Goal: Information Seeking & Learning: Learn about a topic

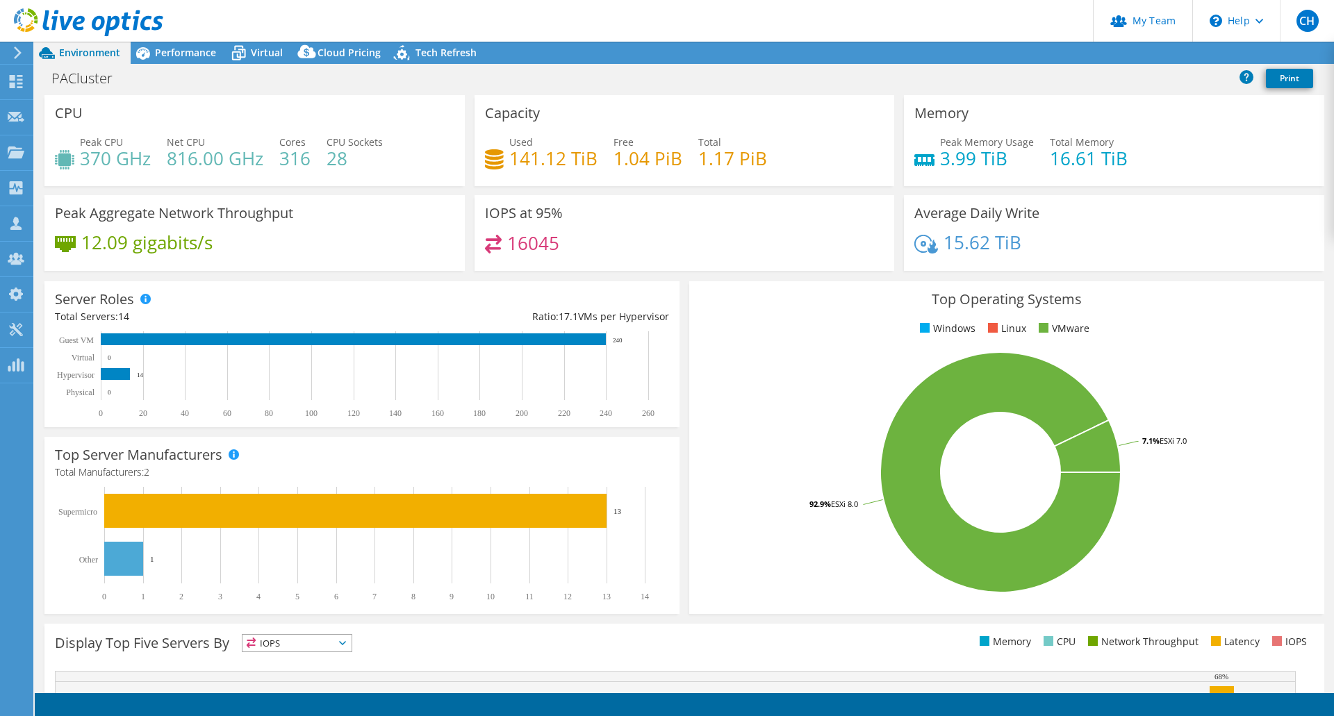
select select "USD"
radio input "true"
radio input "false"
click at [184, 51] on span "Performance" at bounding box center [185, 52] width 61 height 13
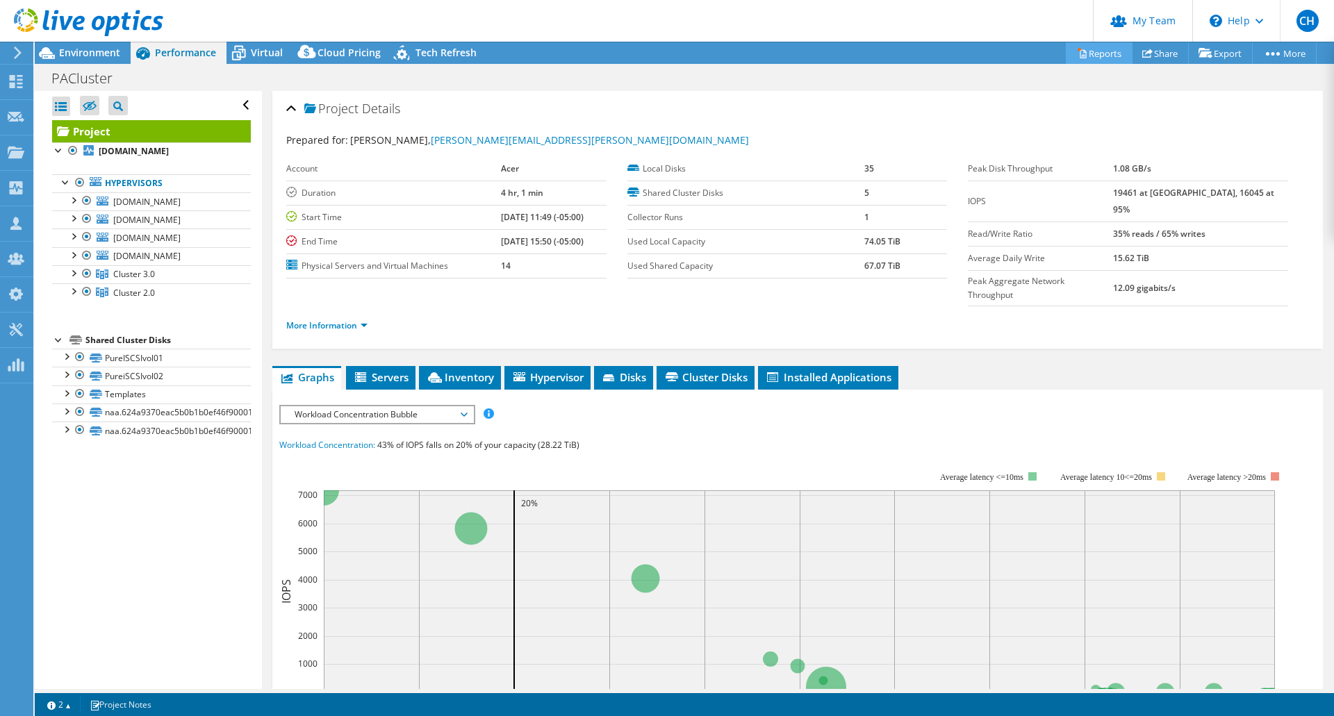
click at [1102, 54] on link "Reports" at bounding box center [1099, 53] width 67 height 22
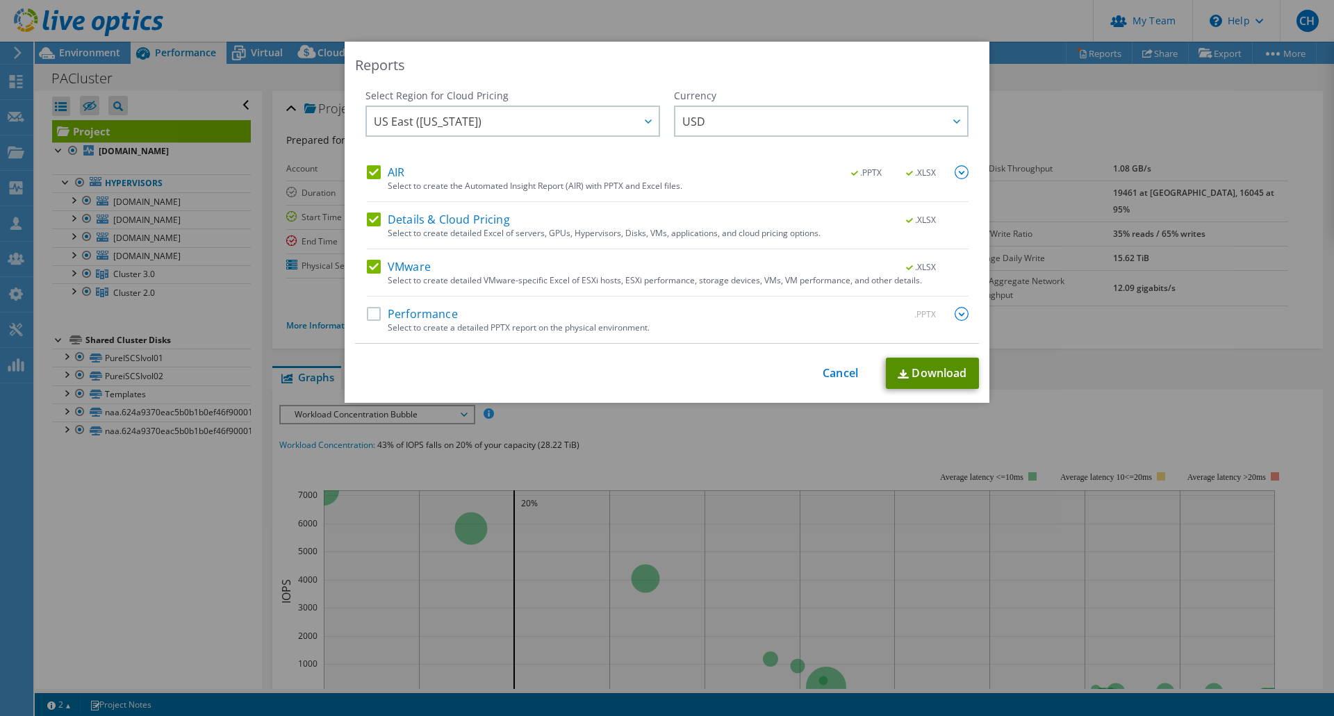
click at [902, 377] on img at bounding box center [903, 374] width 11 height 9
click at [1174, 386] on div "Reports Select Region for Cloud Pricing Asia Pacific ([GEOGRAPHIC_DATA]) [GEOGR…" at bounding box center [667, 358] width 1334 height 633
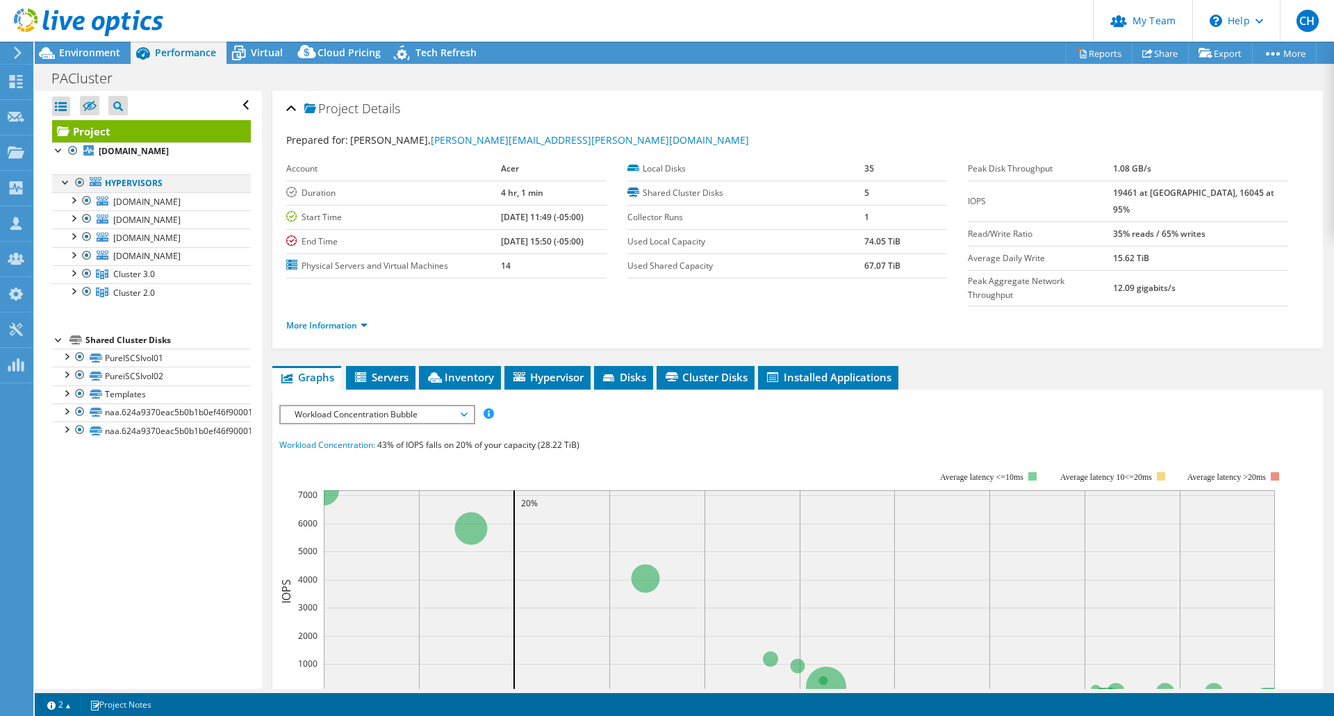
click at [81, 181] on div at bounding box center [80, 182] width 14 height 17
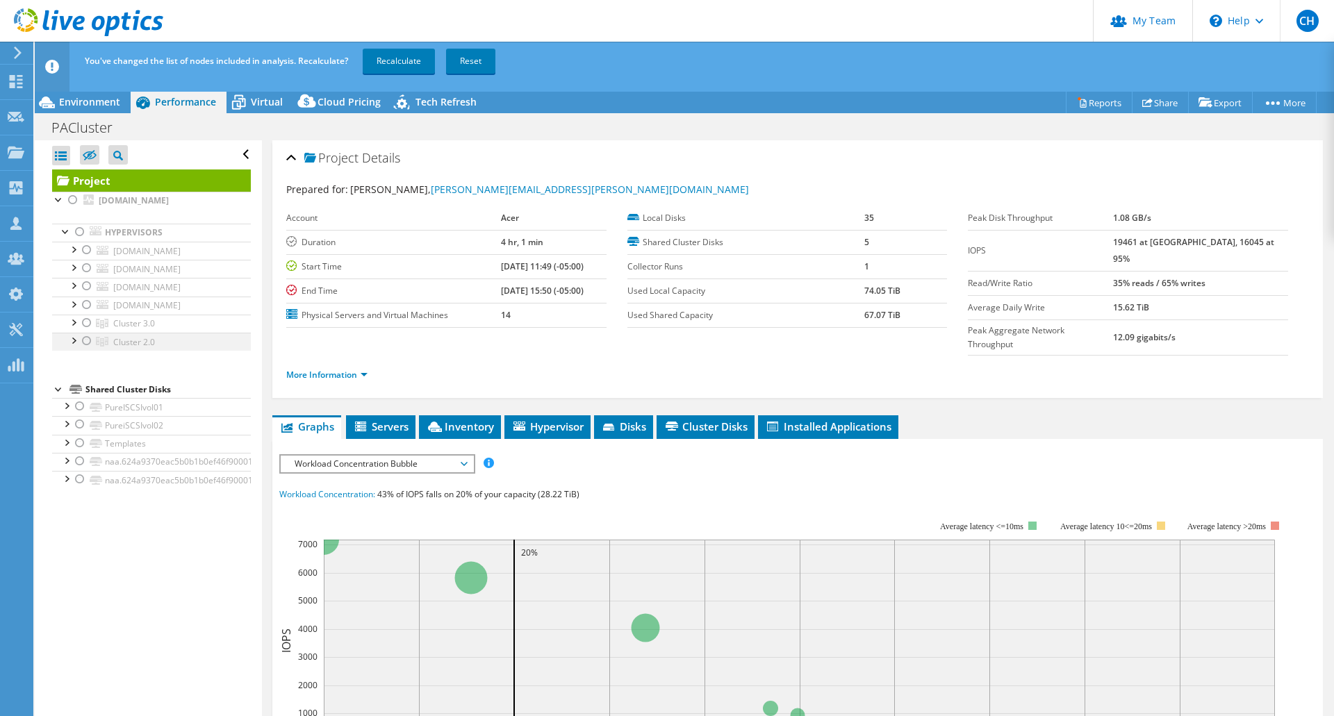
click at [84, 343] on div at bounding box center [87, 341] width 14 height 17
click at [76, 342] on div at bounding box center [73, 340] width 14 height 14
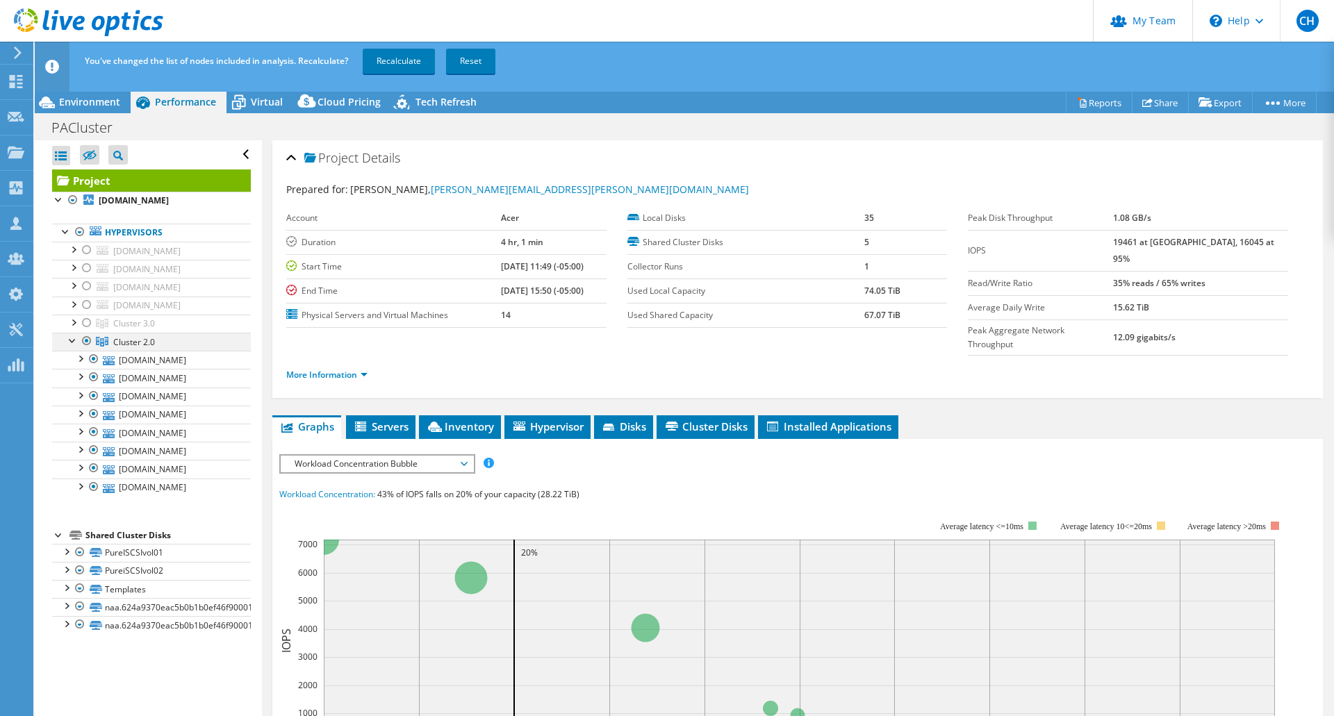
click at [76, 342] on div at bounding box center [73, 340] width 14 height 14
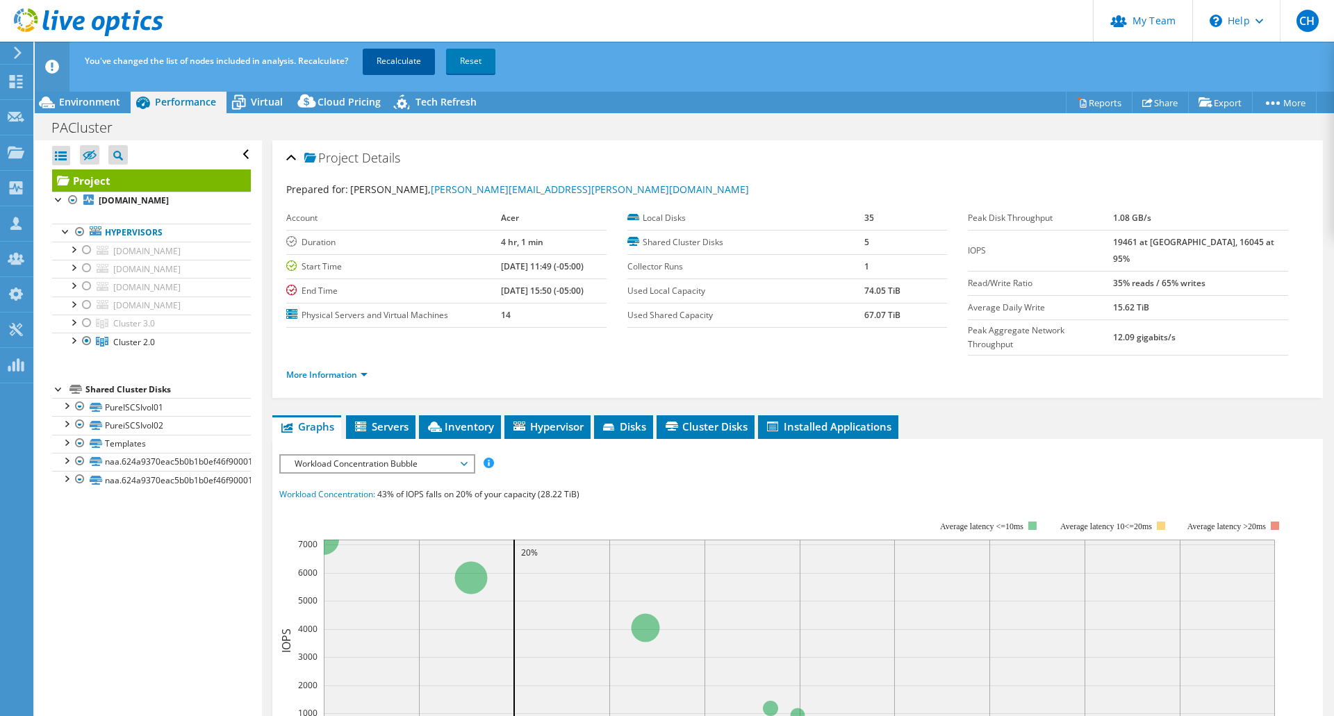
click at [397, 63] on link "Recalculate" at bounding box center [399, 61] width 72 height 25
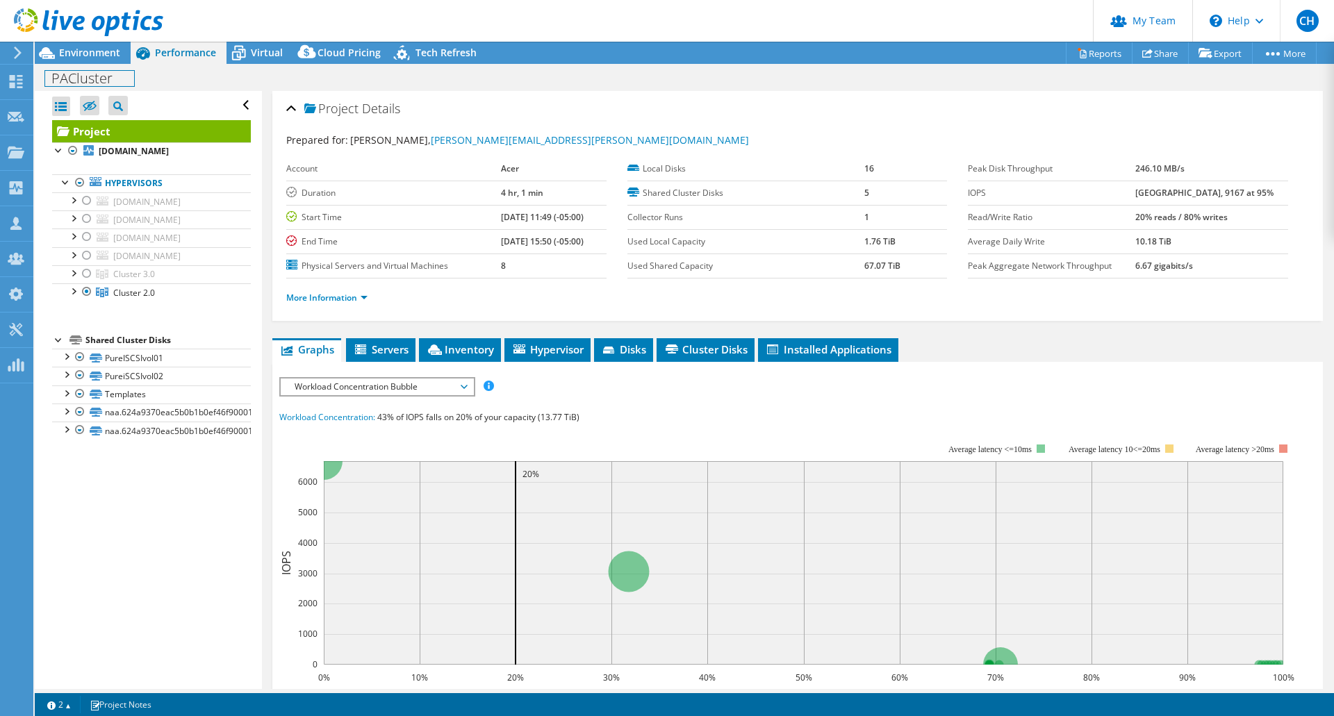
click at [96, 64] on div "PACluster Print" at bounding box center [684, 77] width 1299 height 27
click at [96, 52] on span "Environment" at bounding box center [89, 52] width 61 height 13
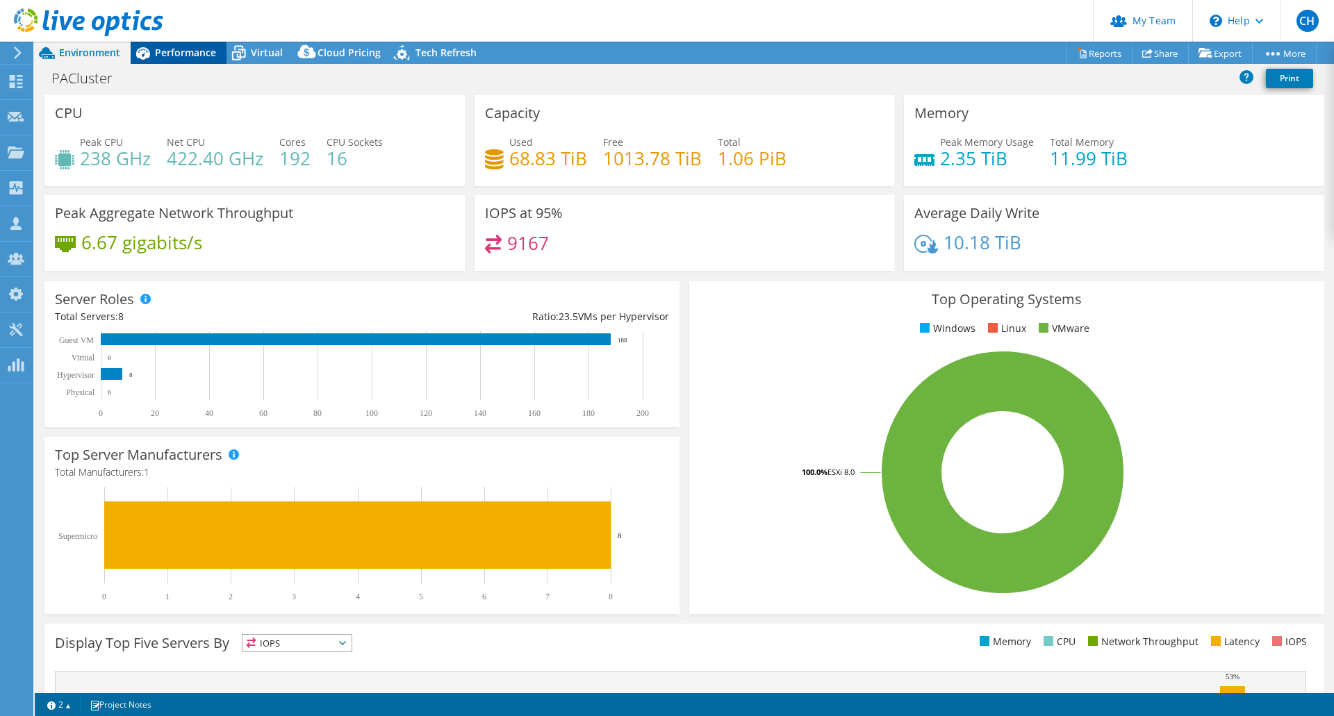
click at [176, 51] on span "Performance" at bounding box center [185, 52] width 61 height 13
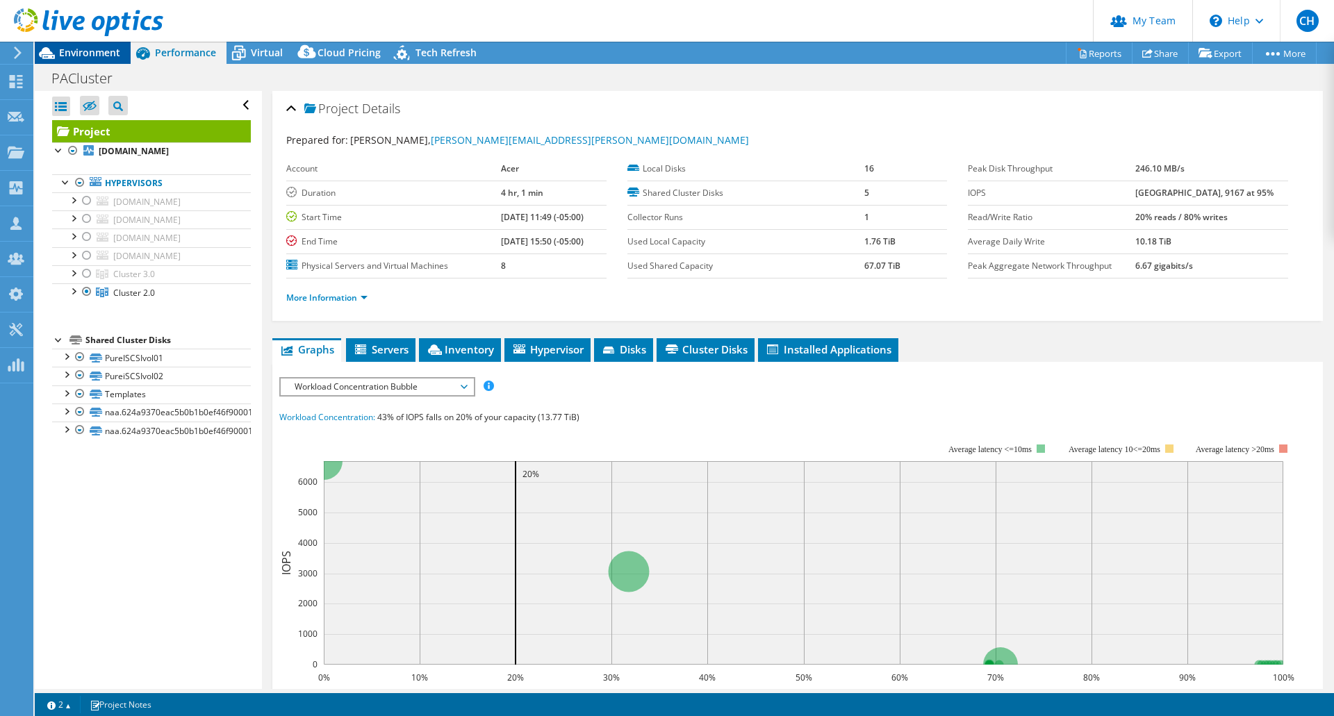
click at [98, 61] on div "Environment" at bounding box center [83, 53] width 96 height 22
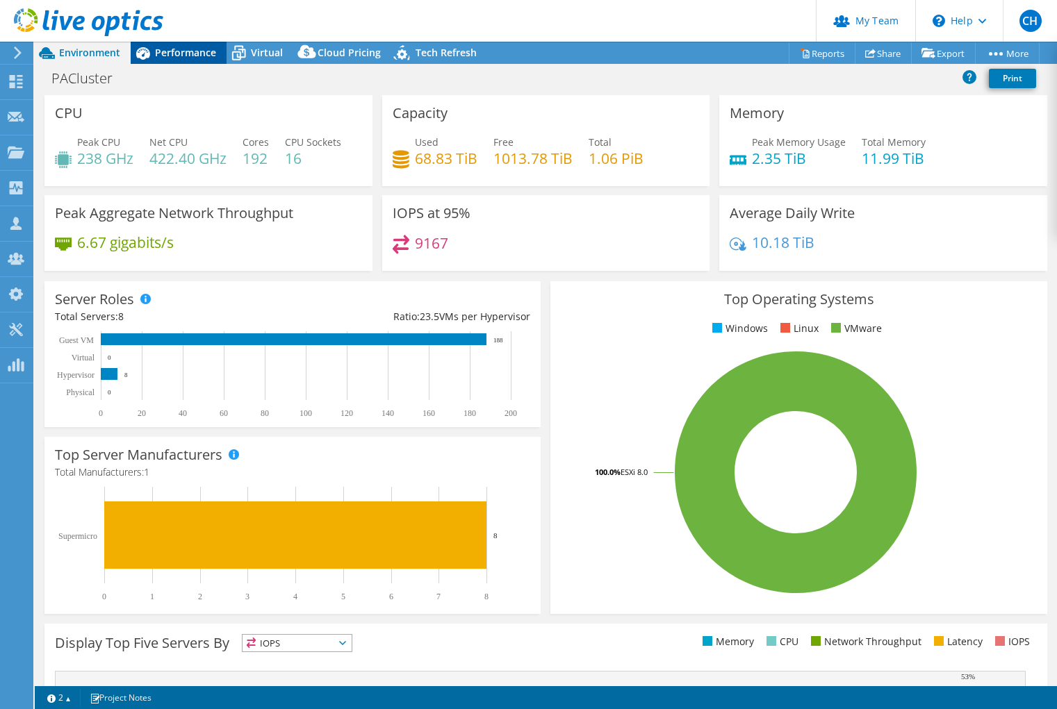
click at [199, 51] on span "Performance" at bounding box center [185, 52] width 61 height 13
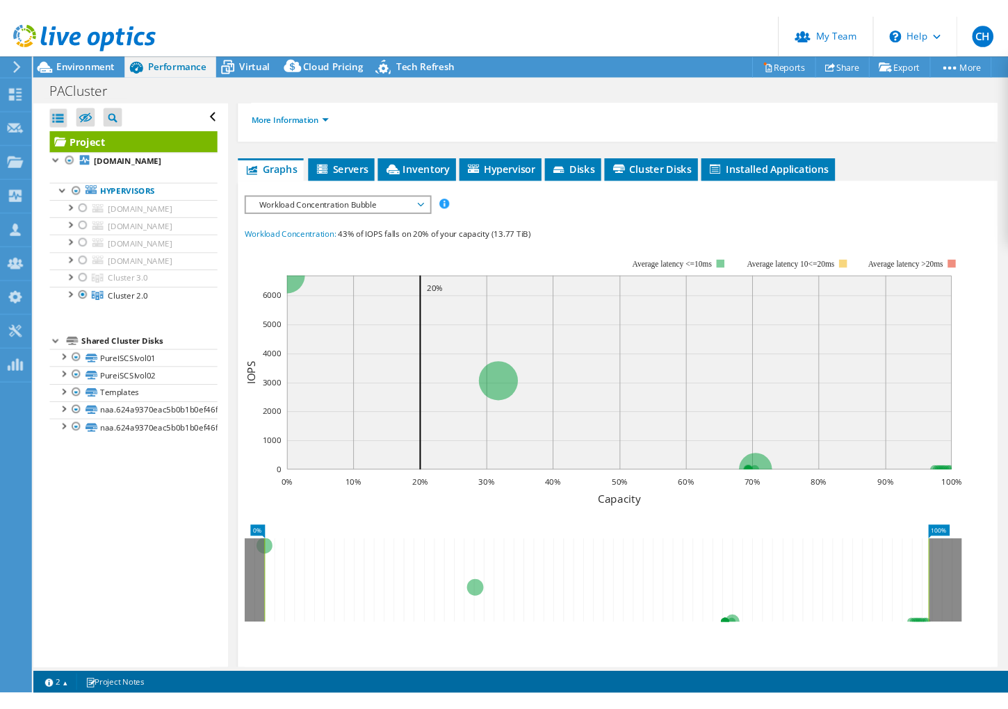
scroll to position [236, 0]
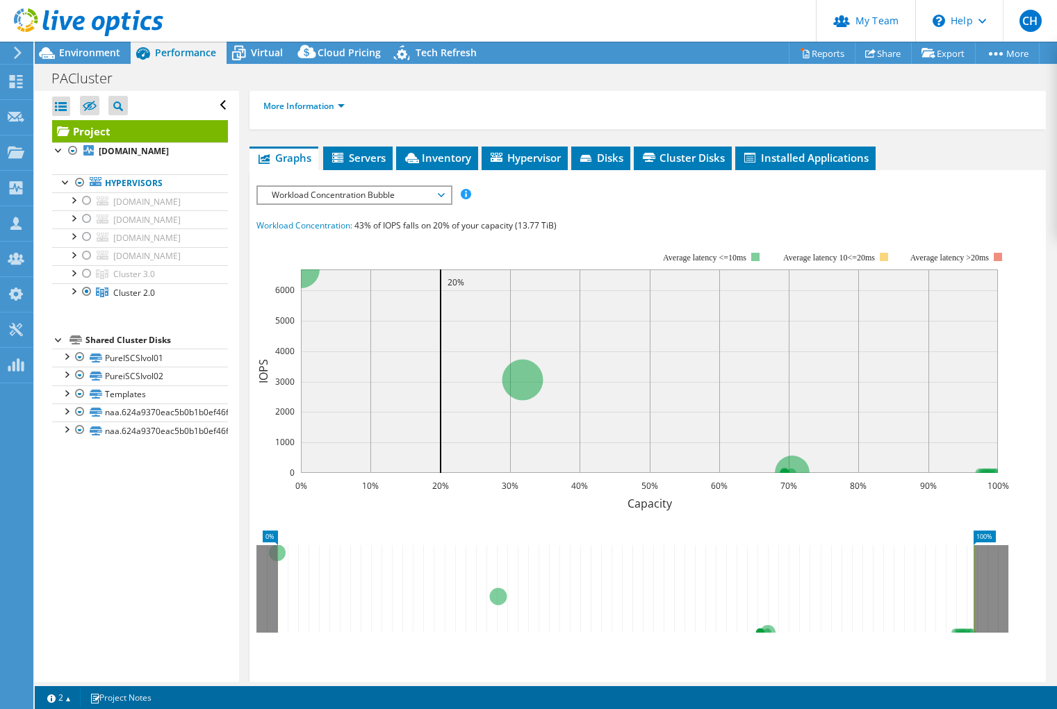
click at [437, 189] on span "Workload Concentration Bubble" at bounding box center [354, 195] width 179 height 17
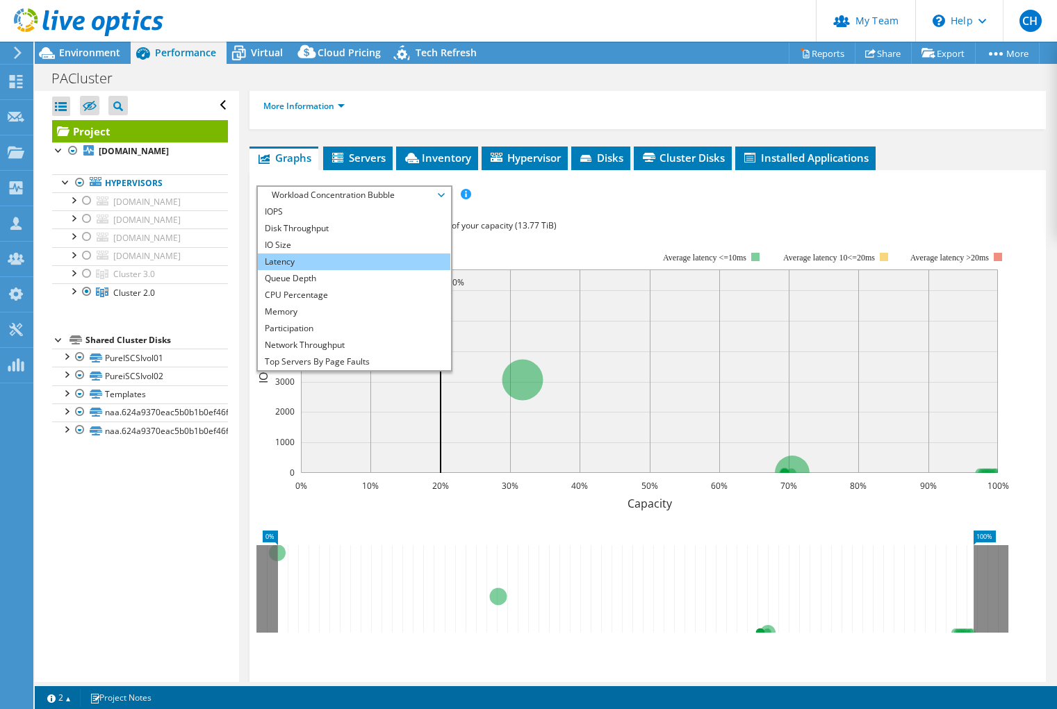
click at [402, 256] on li "Latency" at bounding box center [354, 262] width 192 height 17
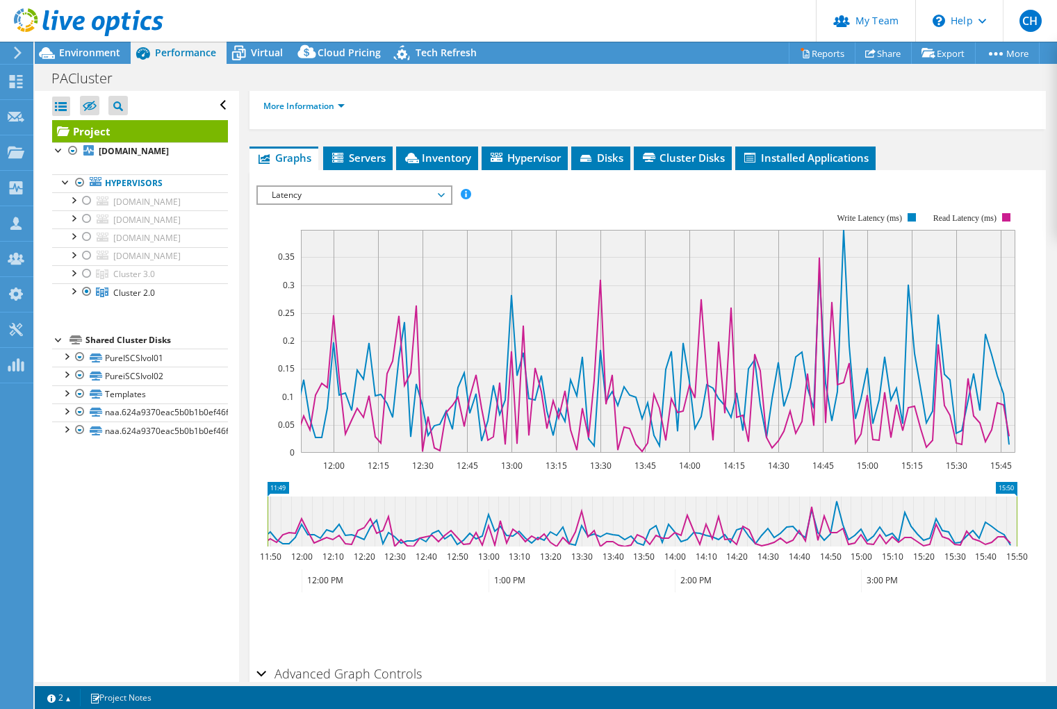
click at [413, 192] on span "Latency" at bounding box center [354, 195] width 179 height 17
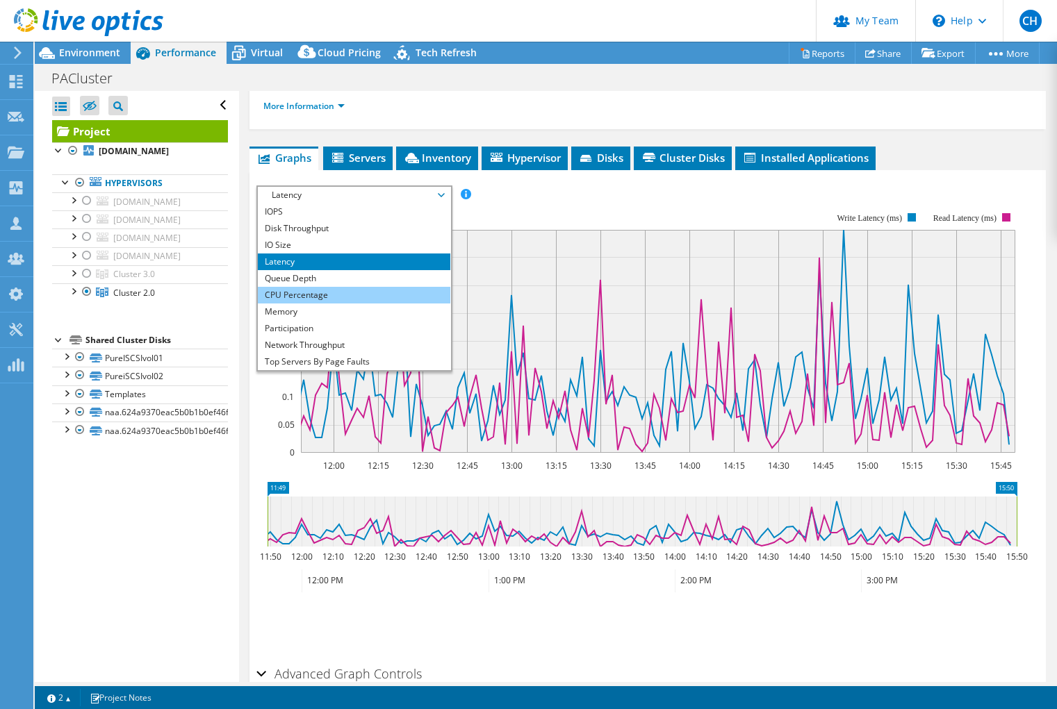
click at [370, 290] on li "CPU Percentage" at bounding box center [354, 295] width 192 height 17
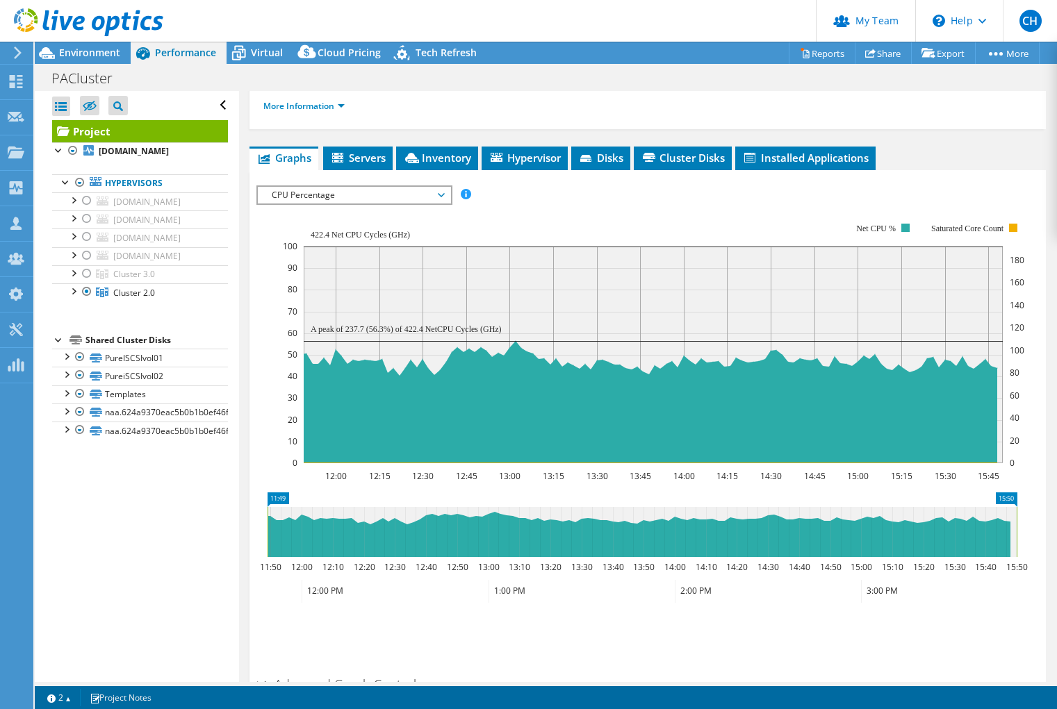
click at [88, 42] on div at bounding box center [81, 23] width 163 height 47
click at [85, 51] on span "Environment" at bounding box center [89, 52] width 61 height 13
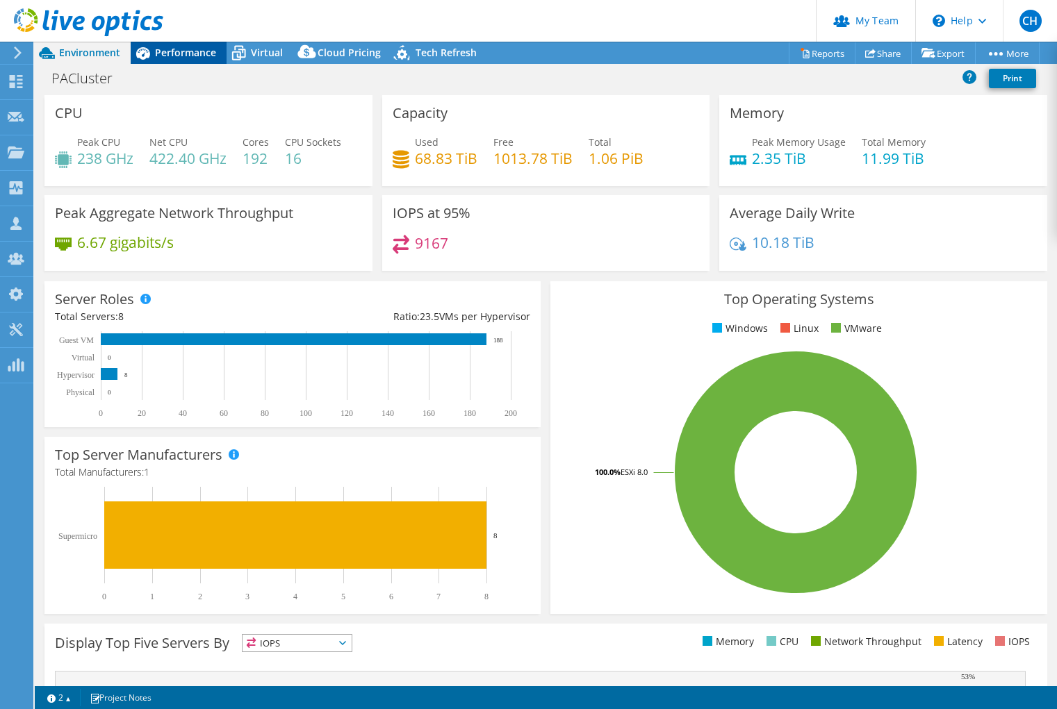
click at [188, 58] on span "Performance" at bounding box center [185, 52] width 61 height 13
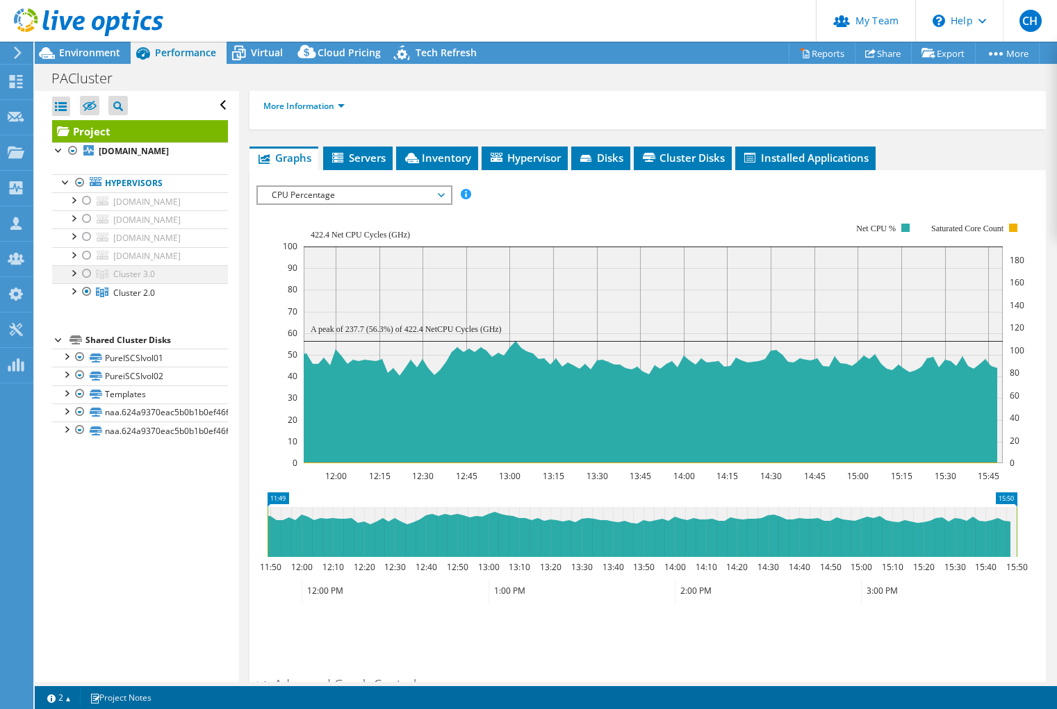
click at [84, 272] on div at bounding box center [87, 273] width 14 height 17
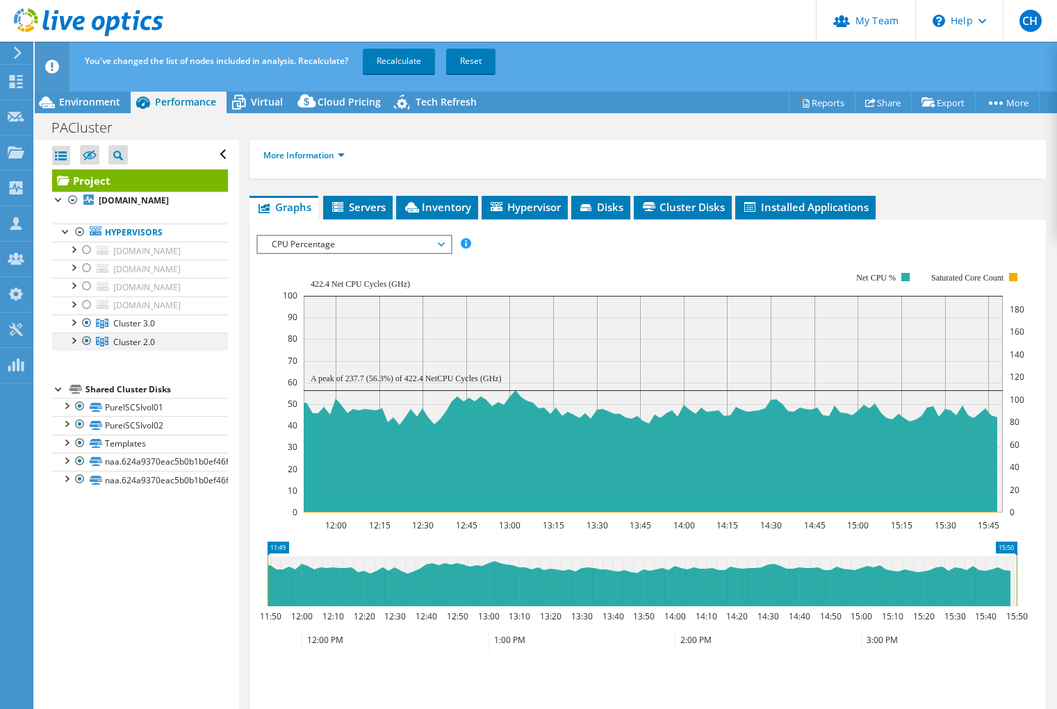
click at [86, 340] on div at bounding box center [87, 341] width 14 height 17
click at [395, 57] on link "Recalculate" at bounding box center [399, 61] width 72 height 25
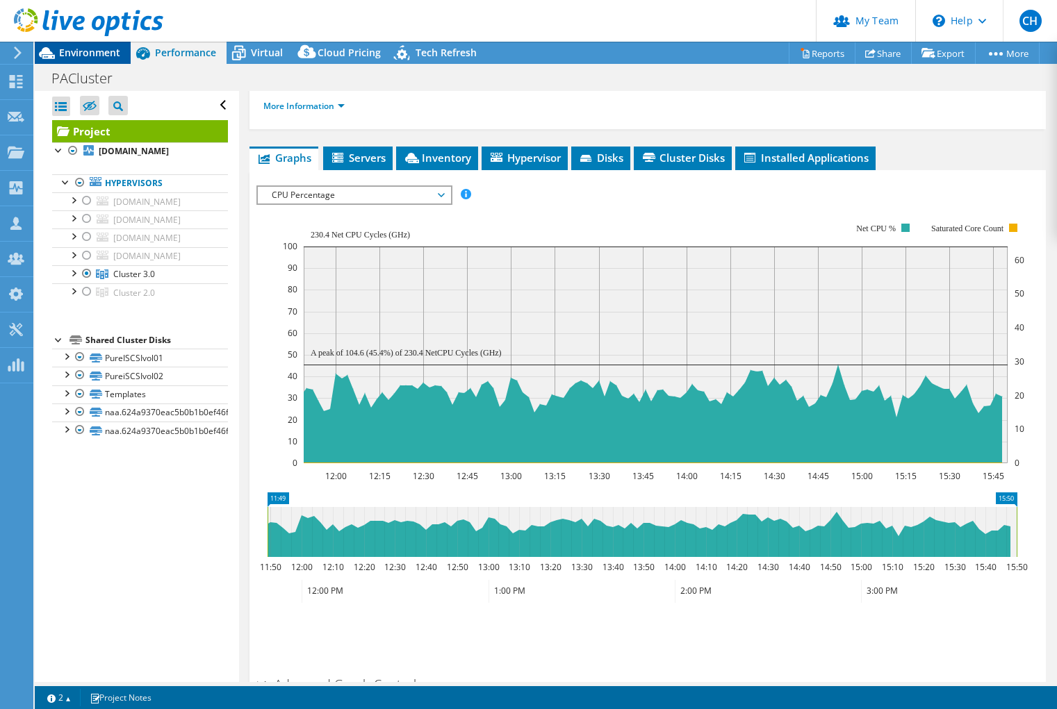
click at [106, 52] on span "Environment" at bounding box center [89, 52] width 61 height 13
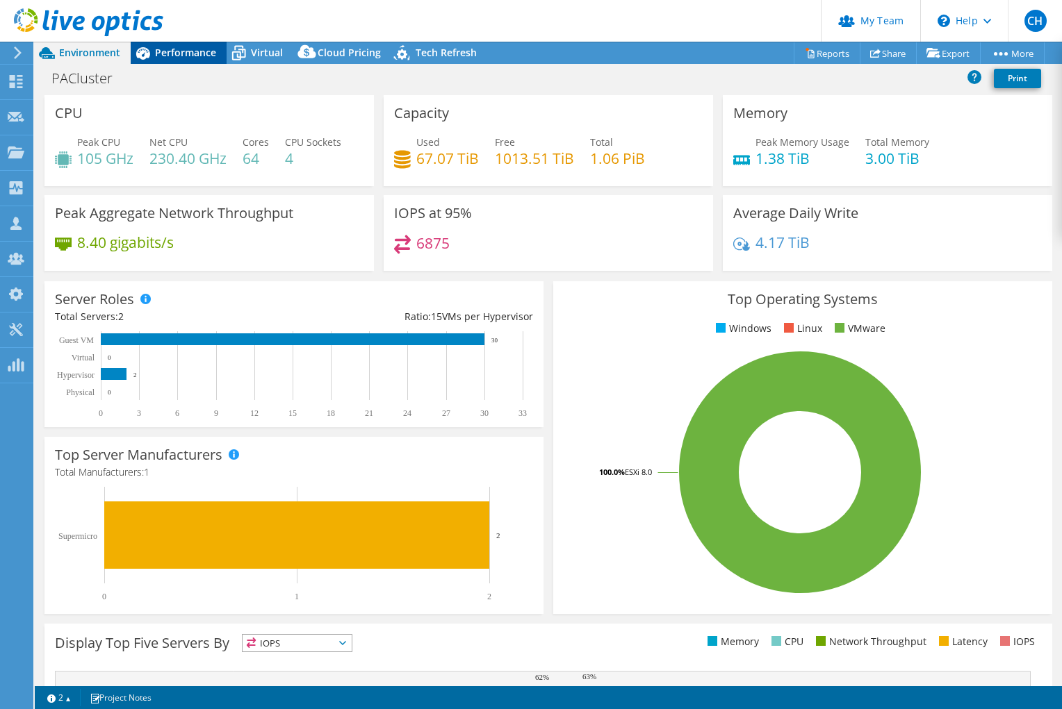
click at [190, 56] on span "Performance" at bounding box center [185, 52] width 61 height 13
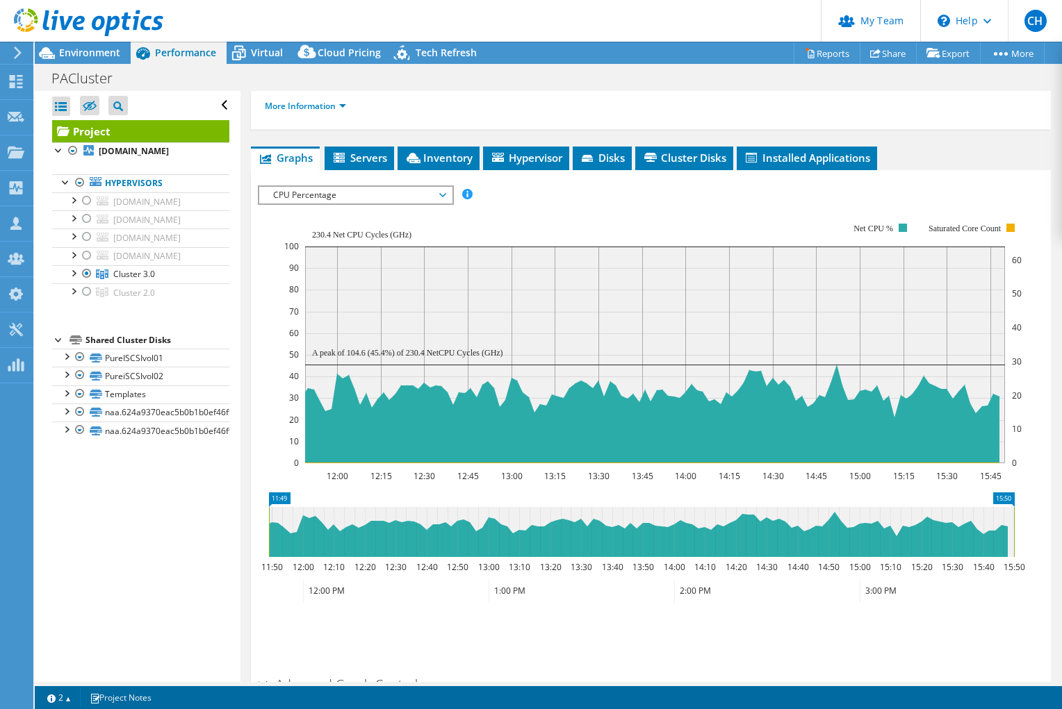
click at [398, 190] on span "CPU Percentage" at bounding box center [355, 195] width 179 height 17
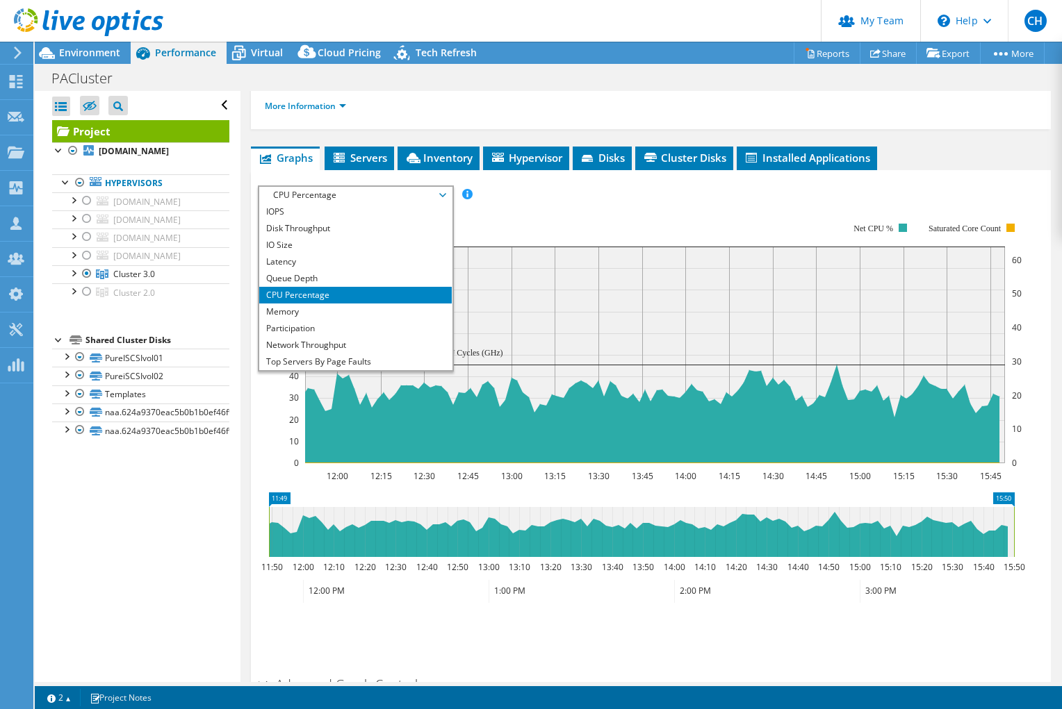
click at [639, 201] on div "IOPS Disk Throughput IO Size Latency Queue Depth CPU Percentage Memory Page Fau…" at bounding box center [651, 195] width 786 height 19
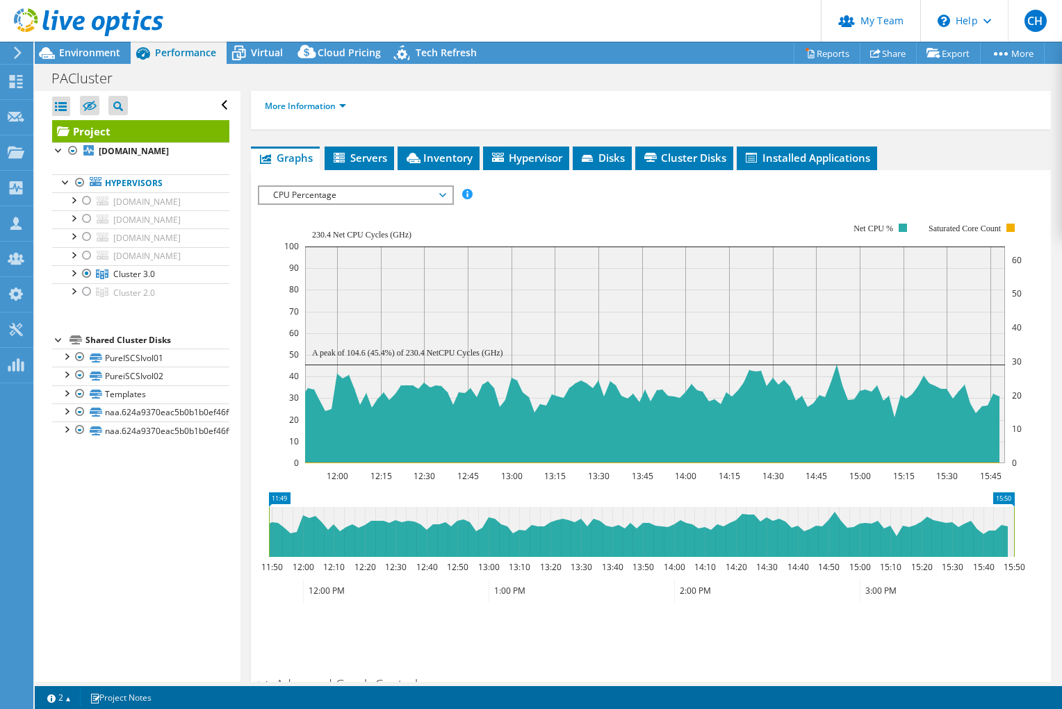
click at [380, 197] on span "CPU Percentage" at bounding box center [355, 195] width 179 height 17
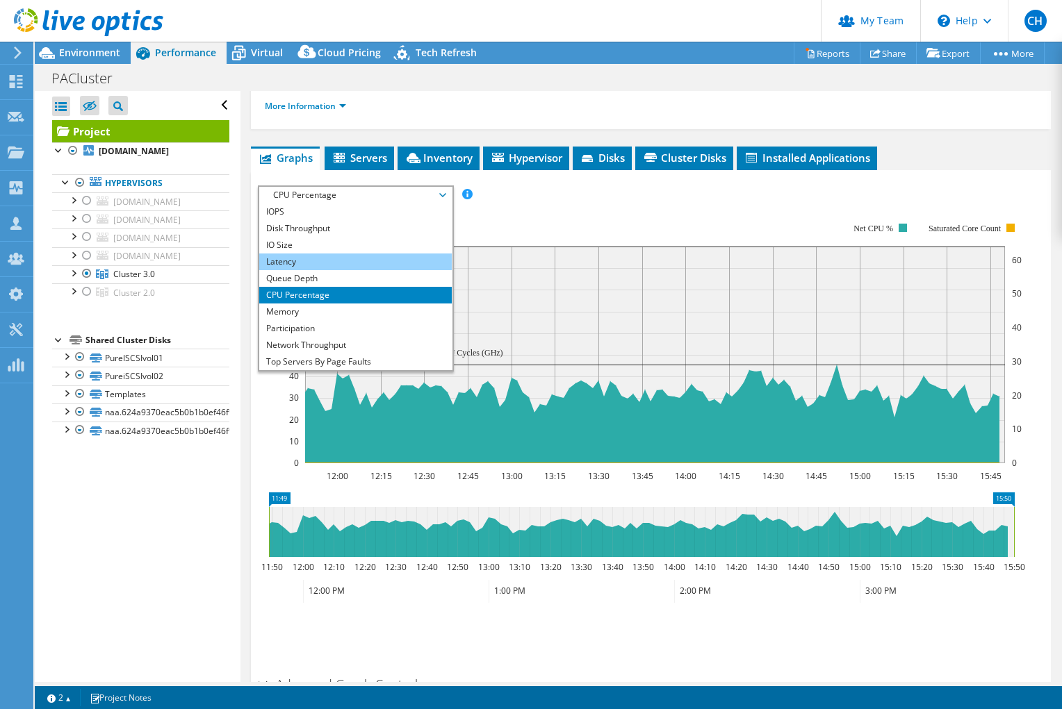
click at [365, 266] on li "Latency" at bounding box center [355, 262] width 192 height 17
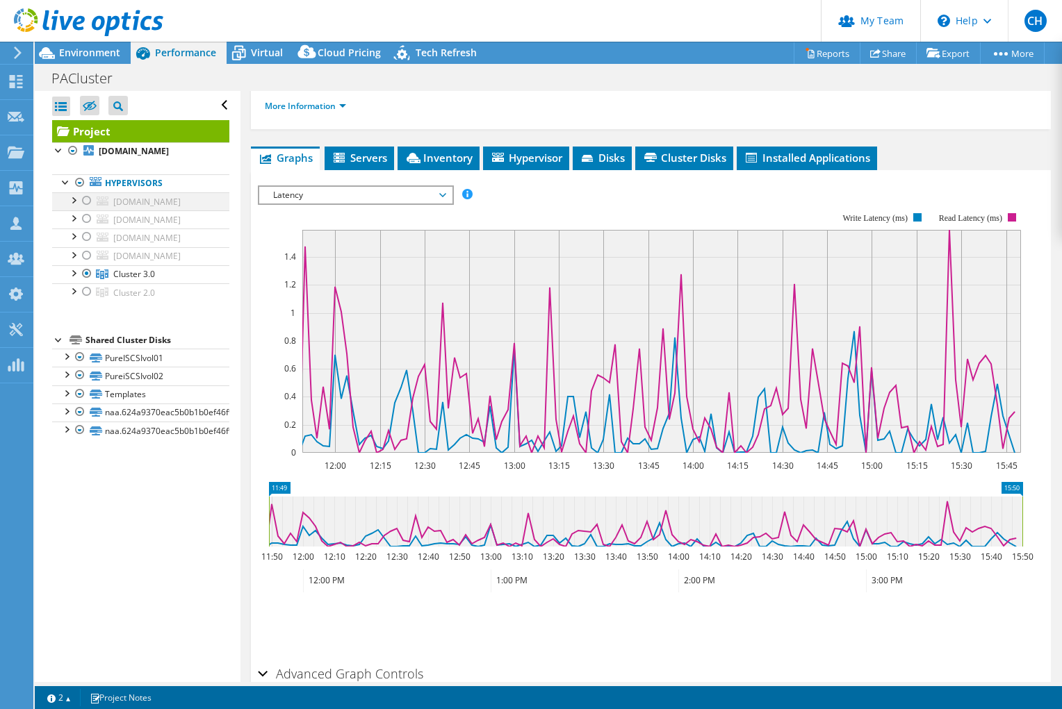
click at [83, 198] on div at bounding box center [87, 200] width 14 height 17
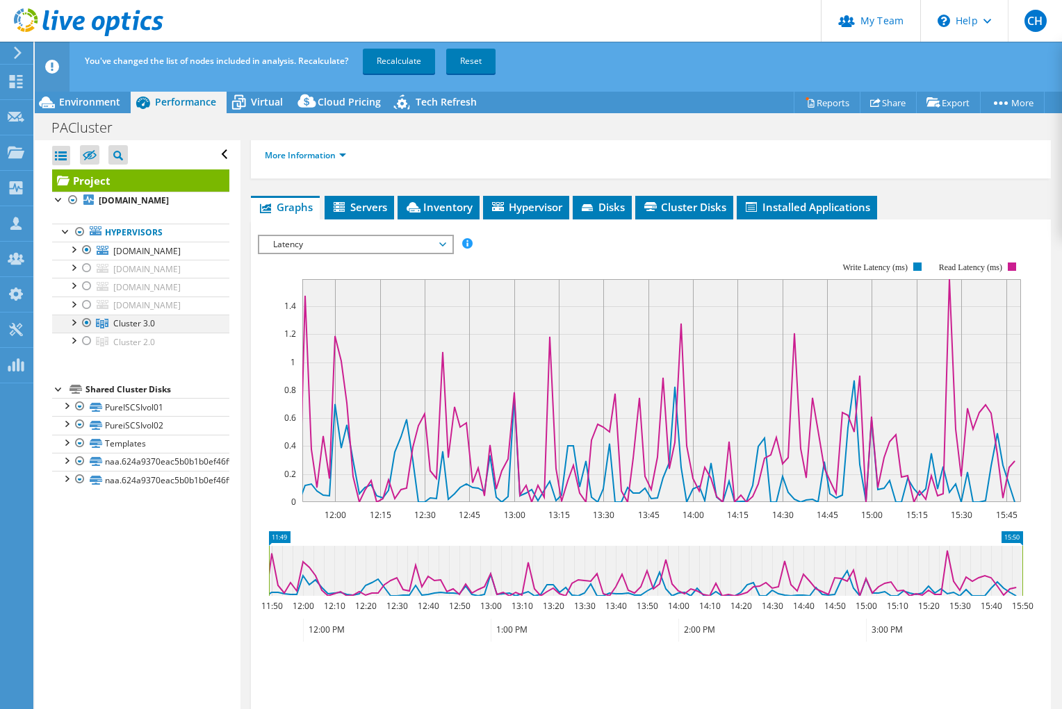
click at [86, 319] on div at bounding box center [87, 323] width 14 height 17
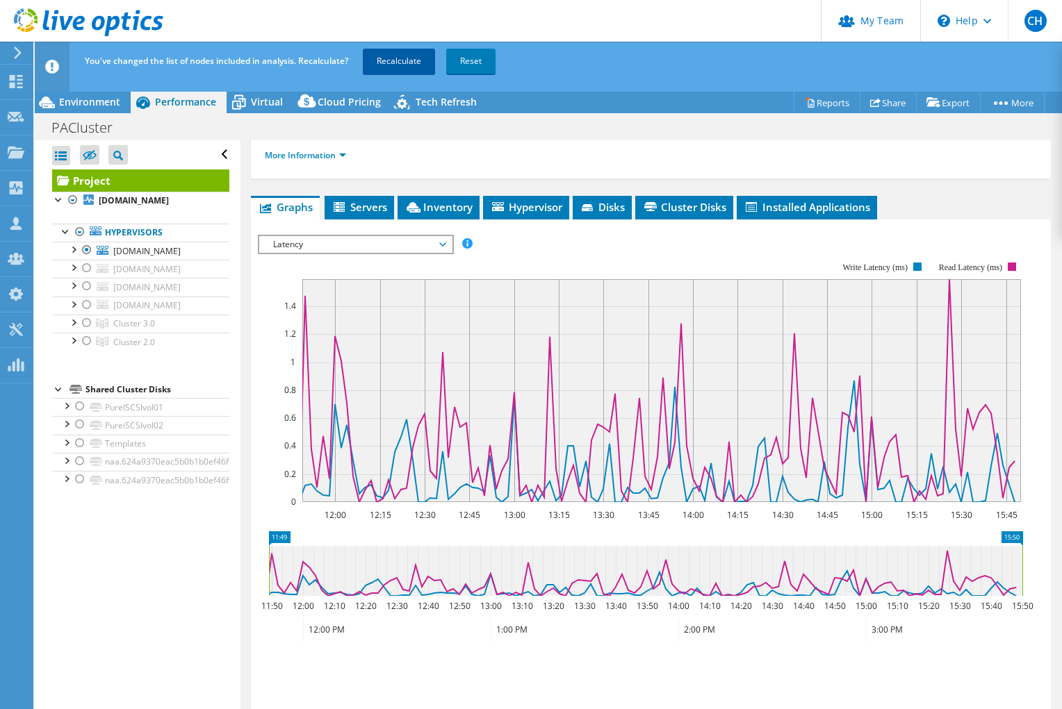
click at [396, 63] on link "Recalculate" at bounding box center [399, 61] width 72 height 25
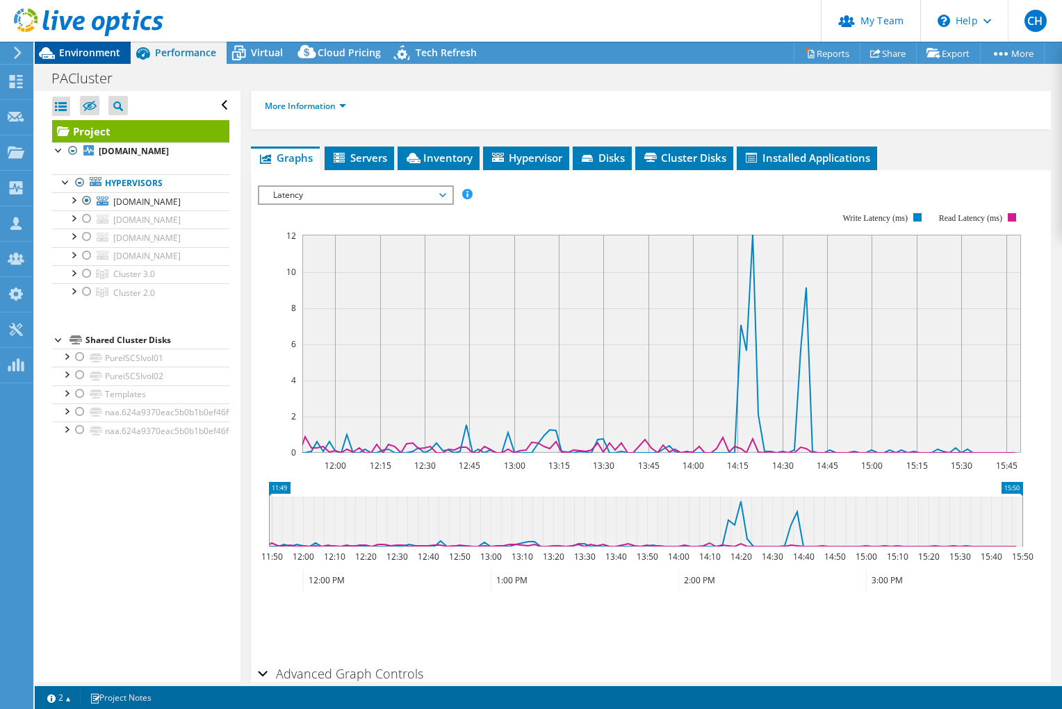
click at [85, 56] on span "Environment" at bounding box center [89, 52] width 61 height 13
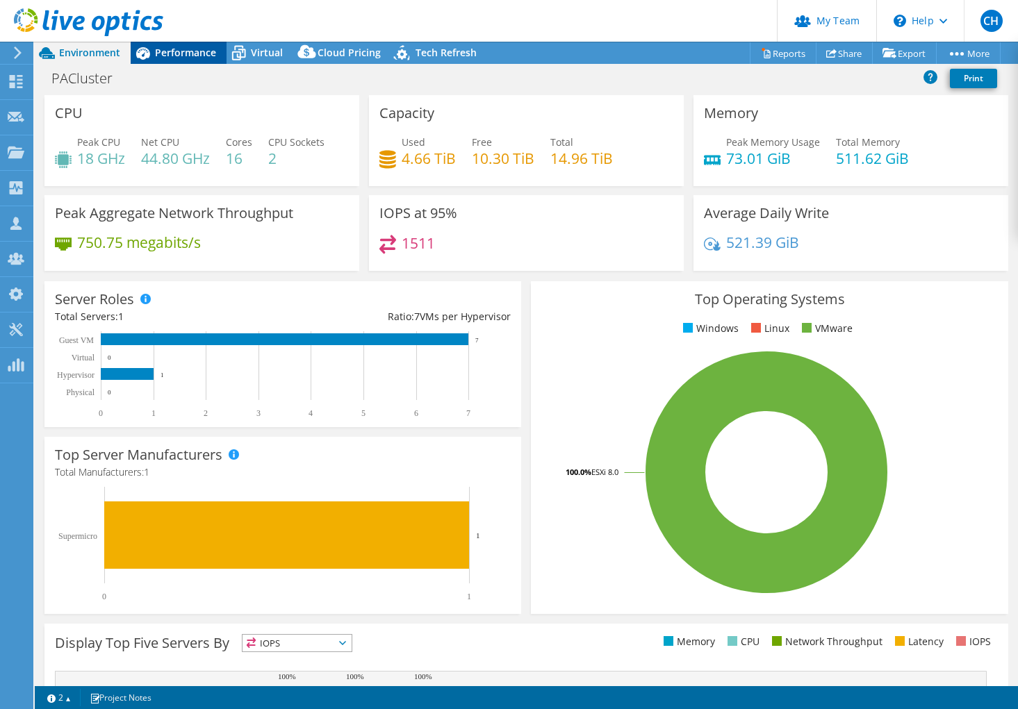
click at [163, 56] on span "Performance" at bounding box center [185, 52] width 61 height 13
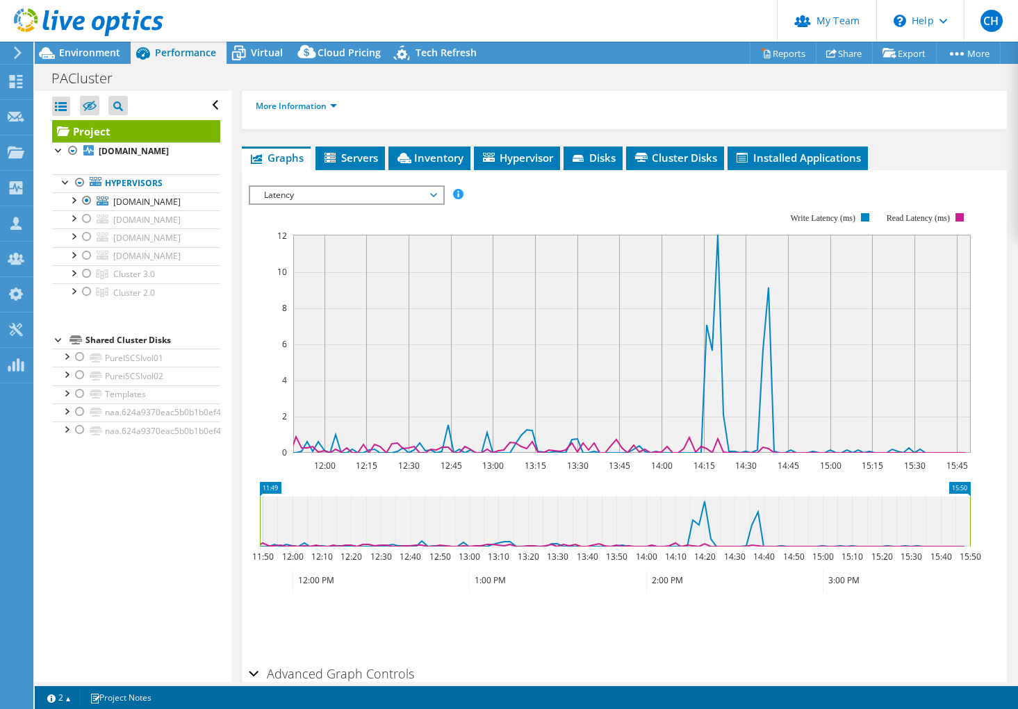
click at [409, 197] on span "Latency" at bounding box center [346, 195] width 179 height 17
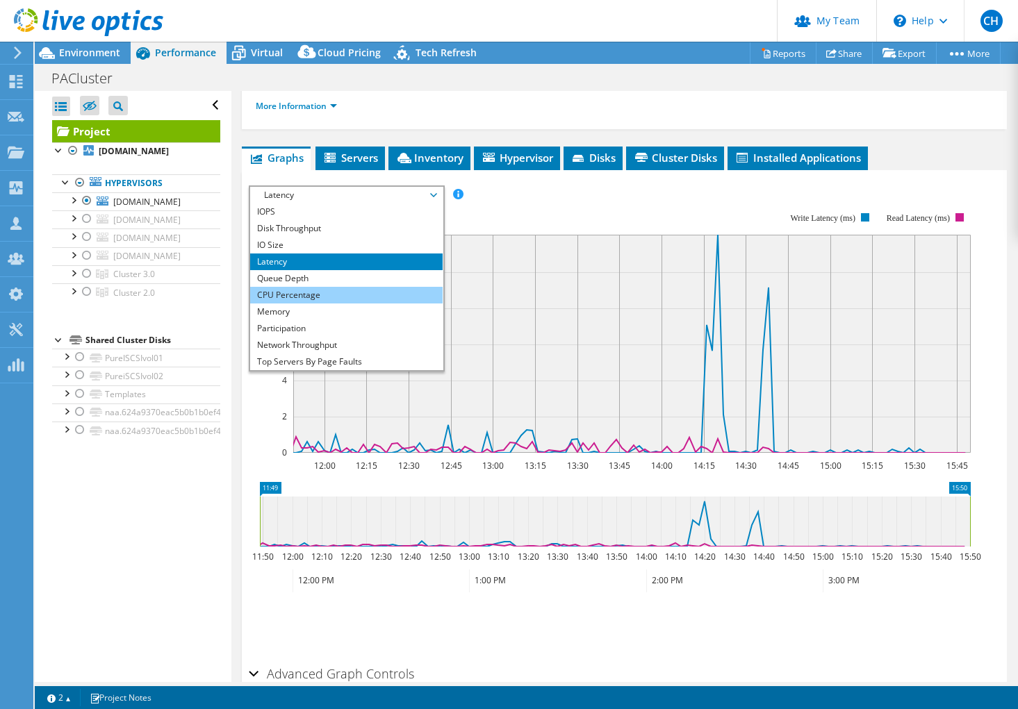
click at [353, 290] on li "CPU Percentage" at bounding box center [346, 295] width 192 height 17
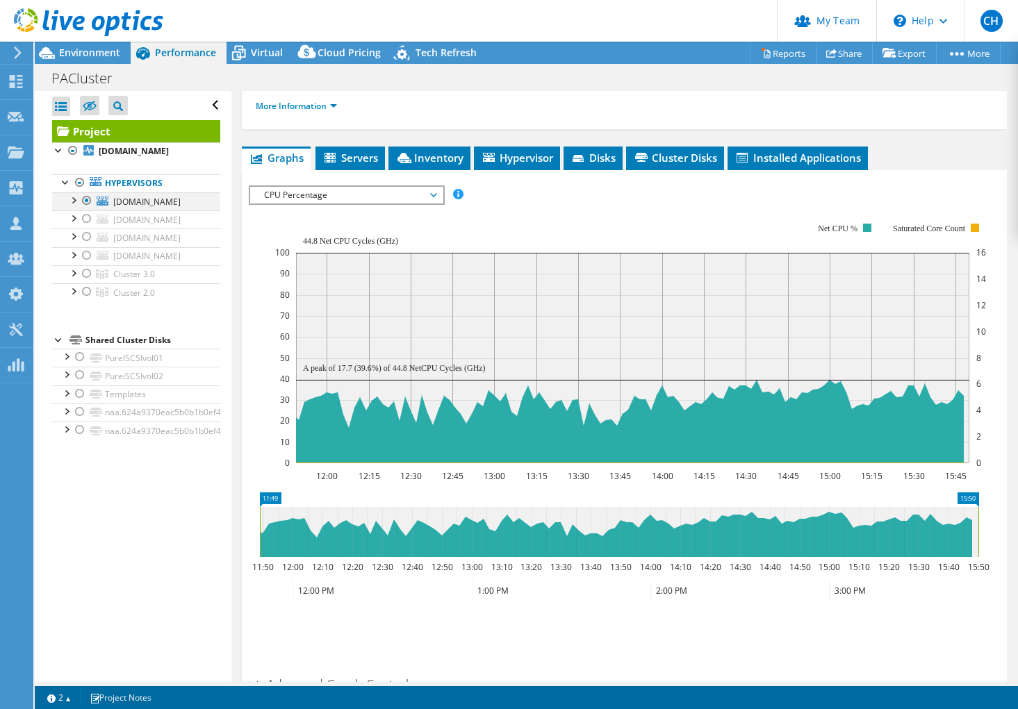
click at [85, 199] on div at bounding box center [87, 200] width 14 height 17
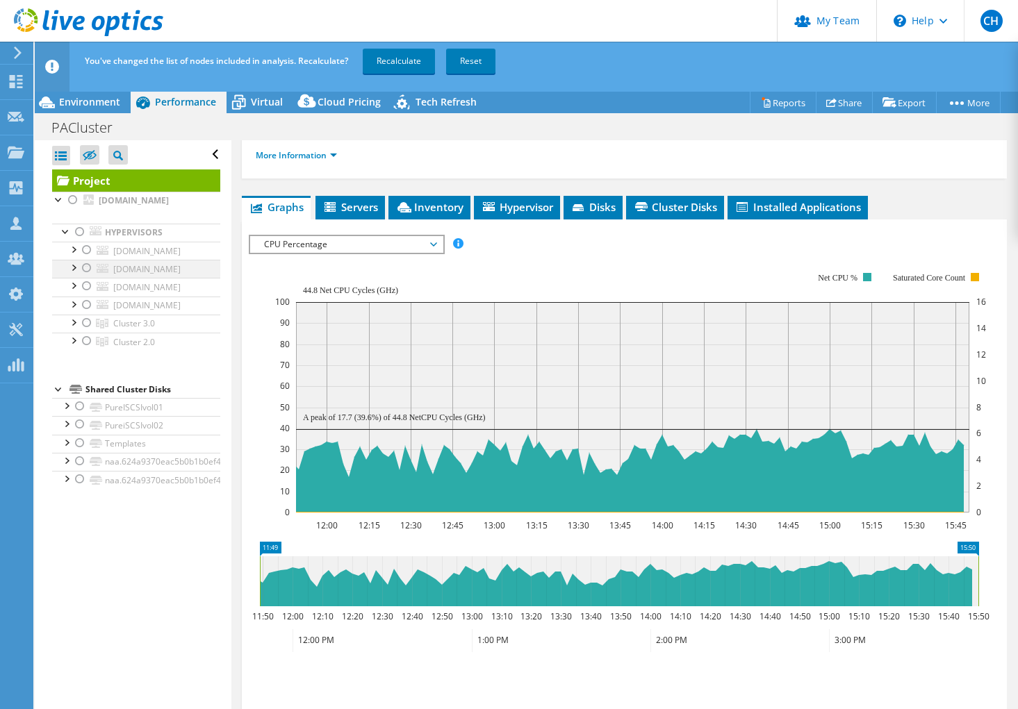
click at [85, 268] on div at bounding box center [87, 268] width 14 height 17
click at [412, 60] on link "Recalculate" at bounding box center [399, 61] width 72 height 25
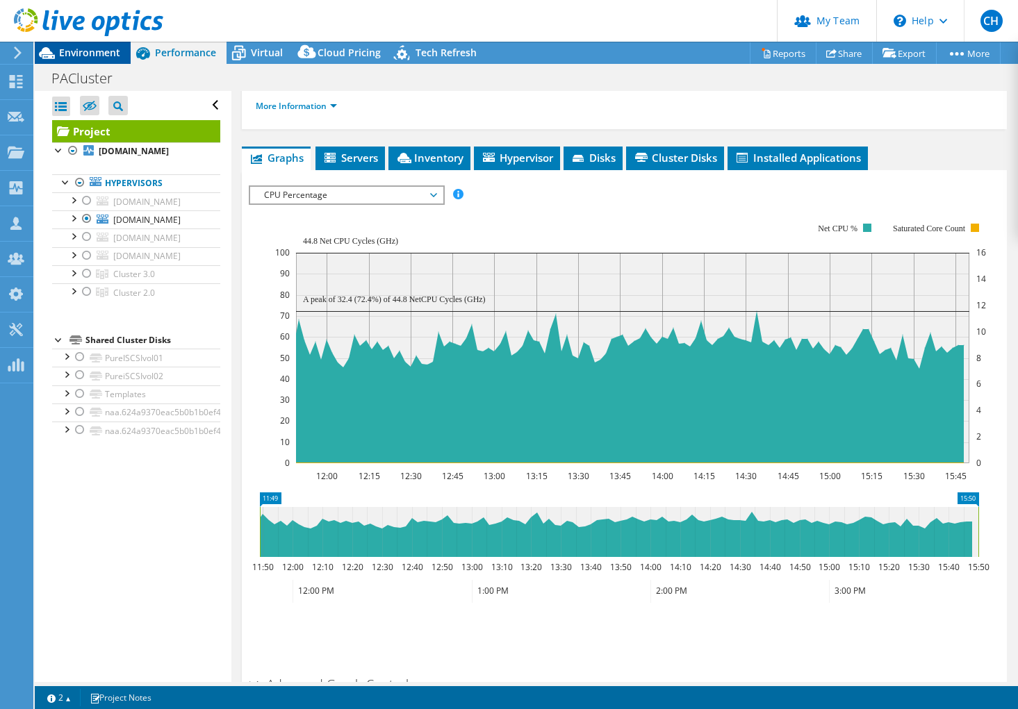
click at [76, 51] on span "Environment" at bounding box center [89, 52] width 61 height 13
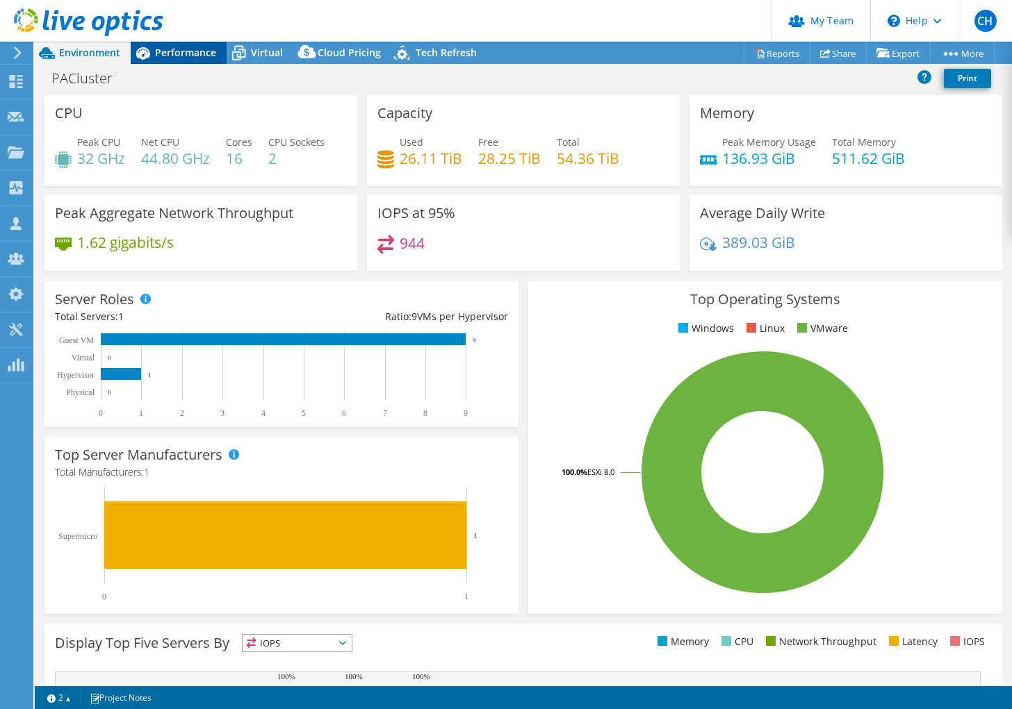
click at [213, 56] on span "Performance" at bounding box center [185, 52] width 61 height 13
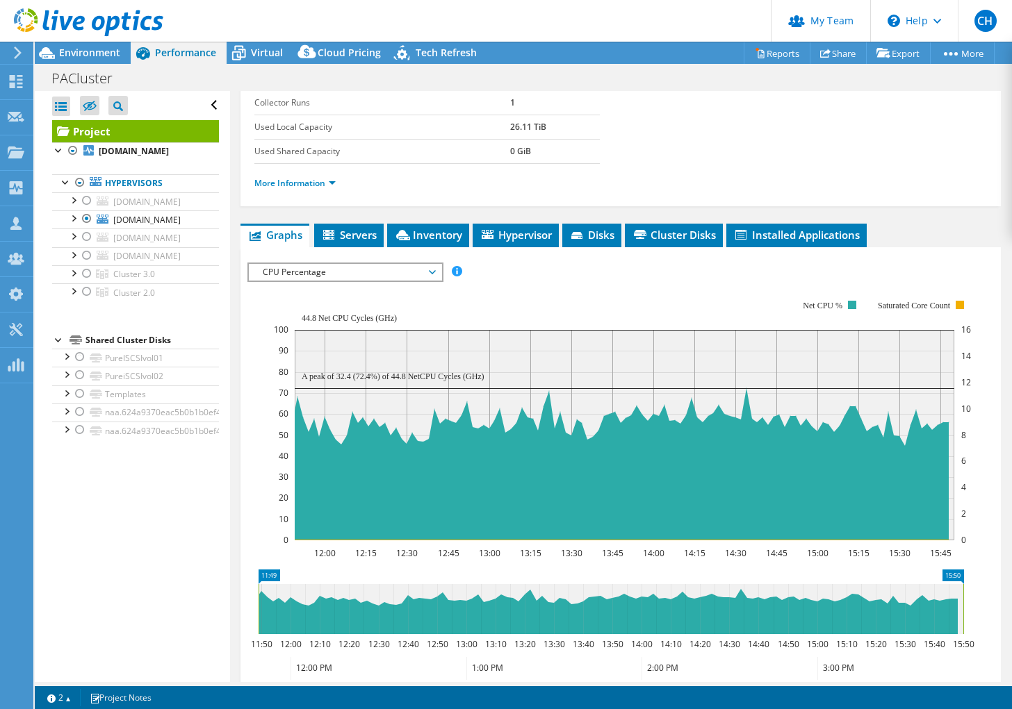
click at [272, 272] on span "CPU Percentage" at bounding box center [345, 272] width 179 height 17
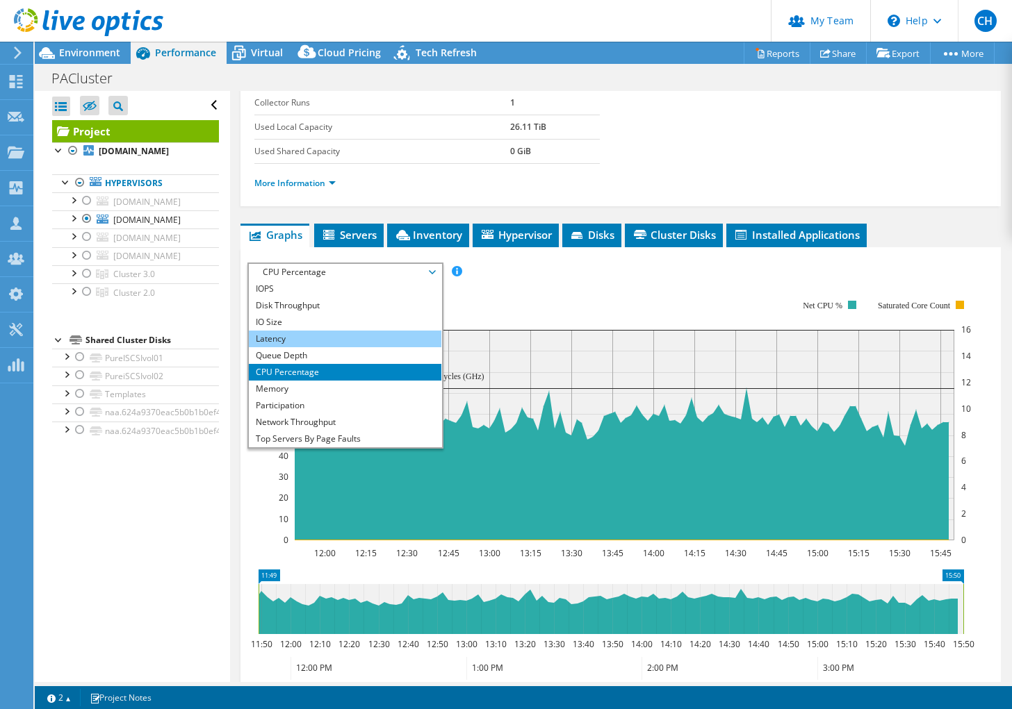
click at [283, 334] on li "Latency" at bounding box center [345, 339] width 192 height 17
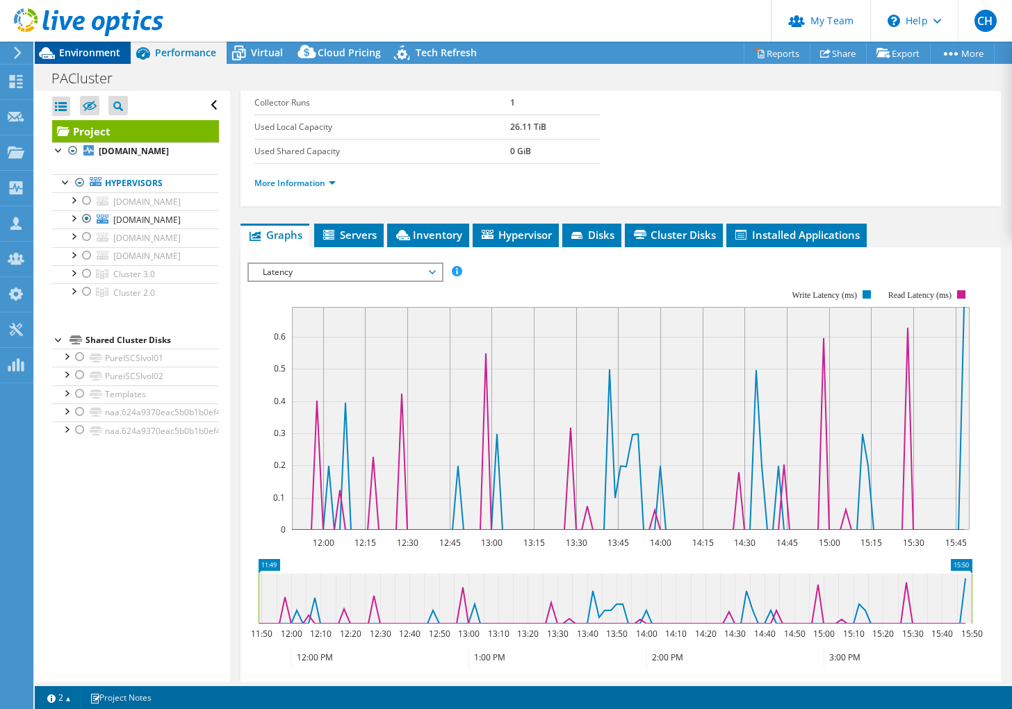
click at [83, 50] on span "Environment" at bounding box center [89, 52] width 61 height 13
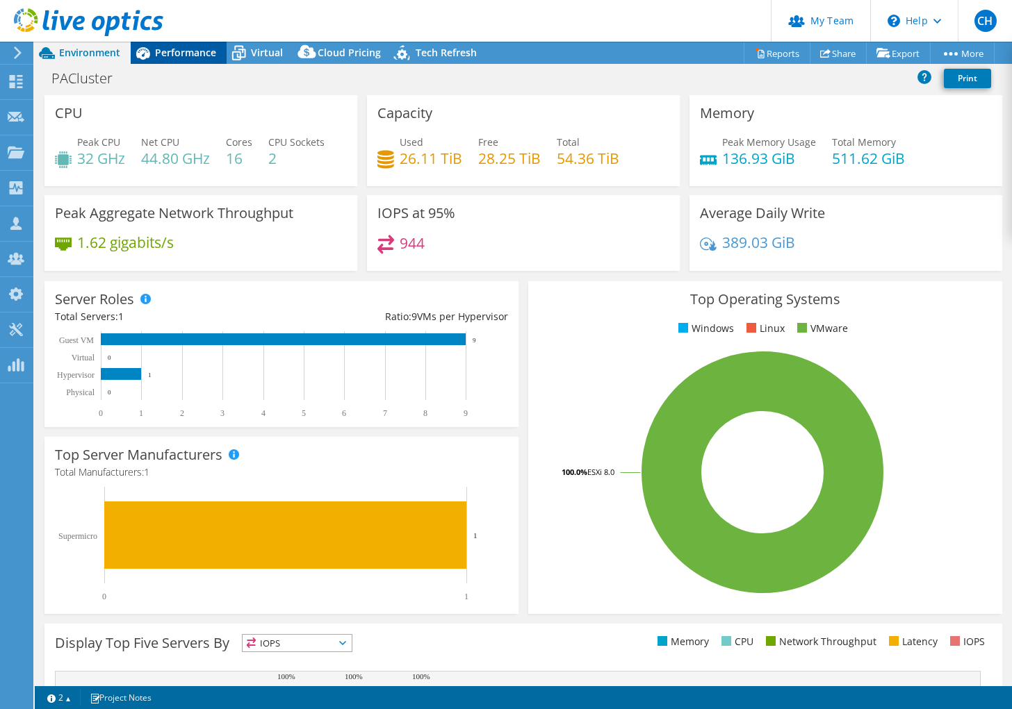
click at [172, 55] on span "Performance" at bounding box center [185, 52] width 61 height 13
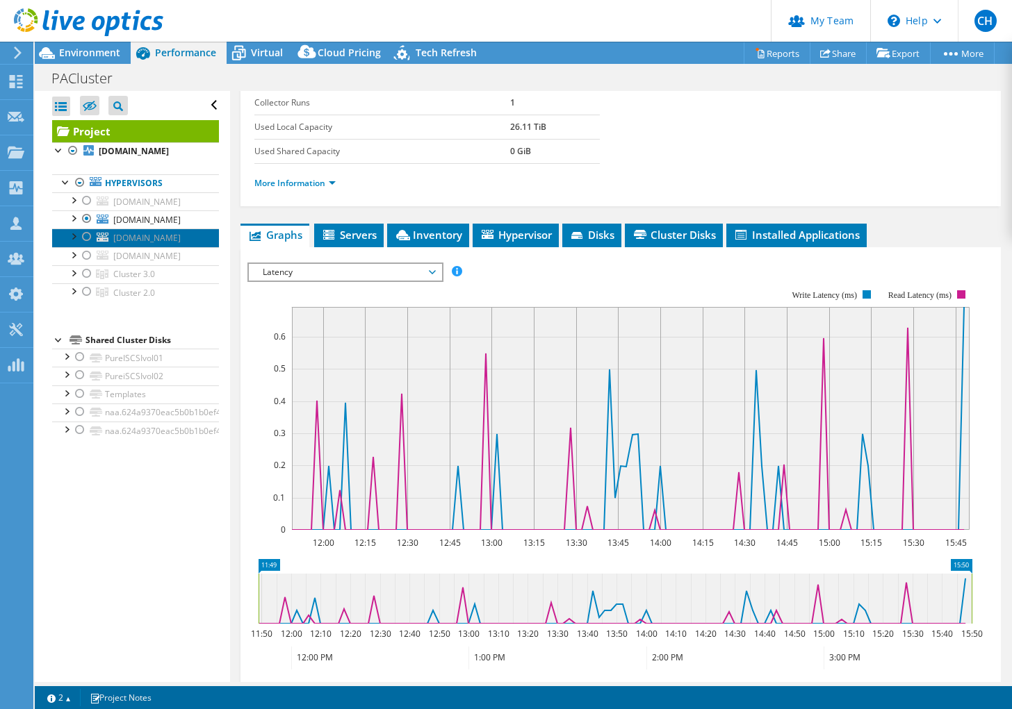
click at [137, 239] on span "[DOMAIN_NAME]" at bounding box center [146, 238] width 67 height 12
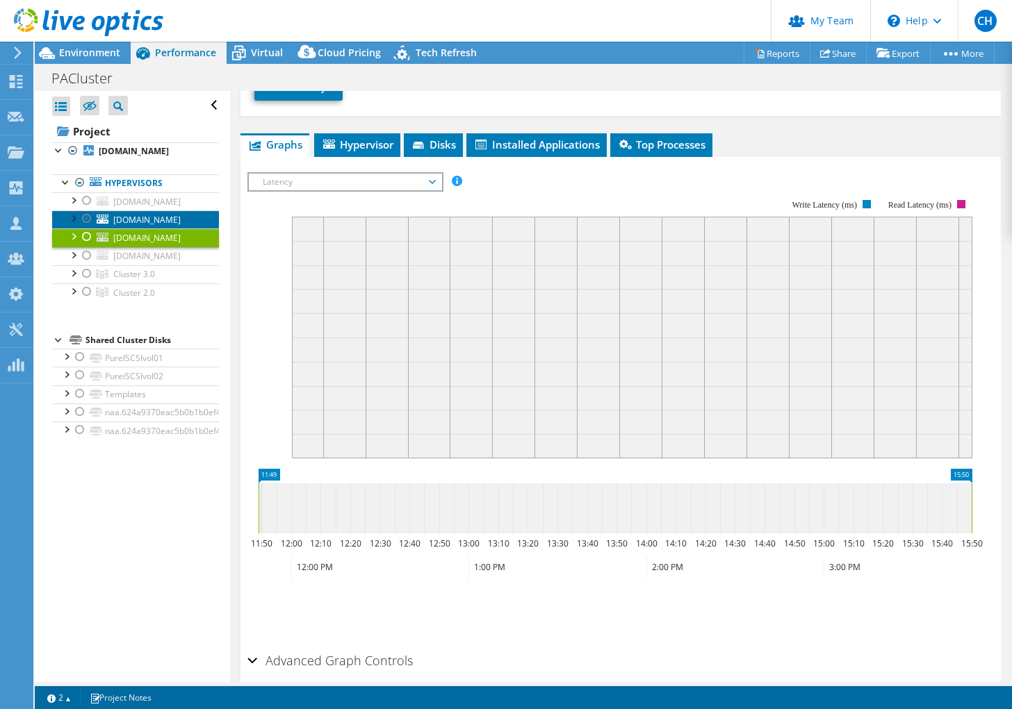
click at [133, 222] on span "[DOMAIN_NAME]" at bounding box center [146, 220] width 67 height 12
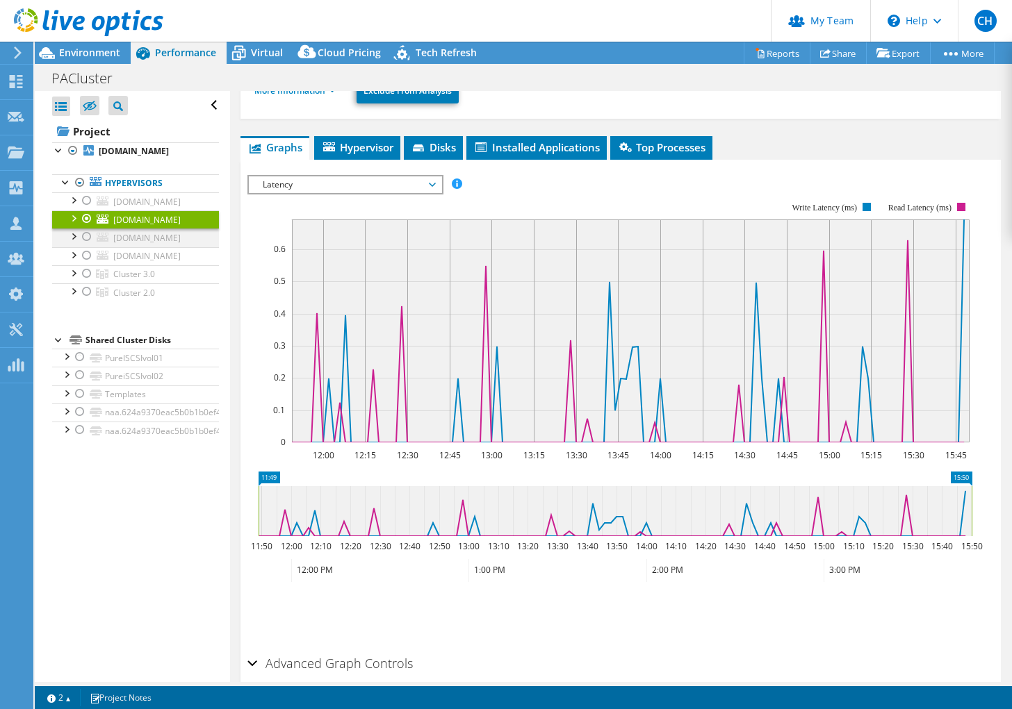
click at [87, 233] on div at bounding box center [87, 237] width 14 height 17
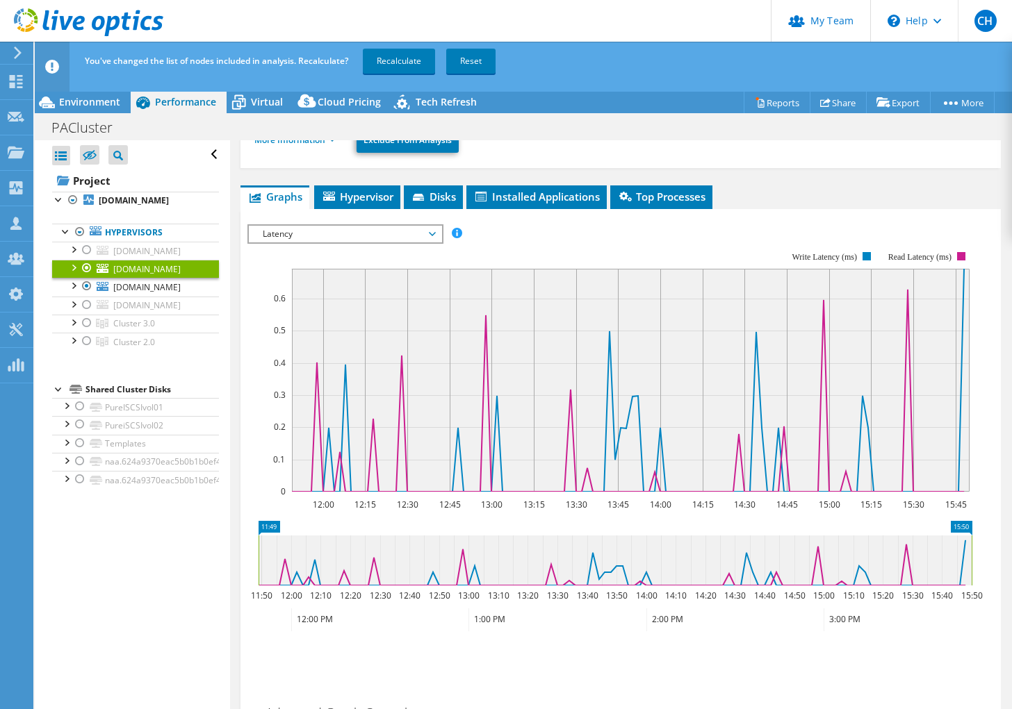
click at [86, 267] on div at bounding box center [87, 268] width 14 height 17
click at [394, 63] on link "Recalculate" at bounding box center [399, 61] width 72 height 25
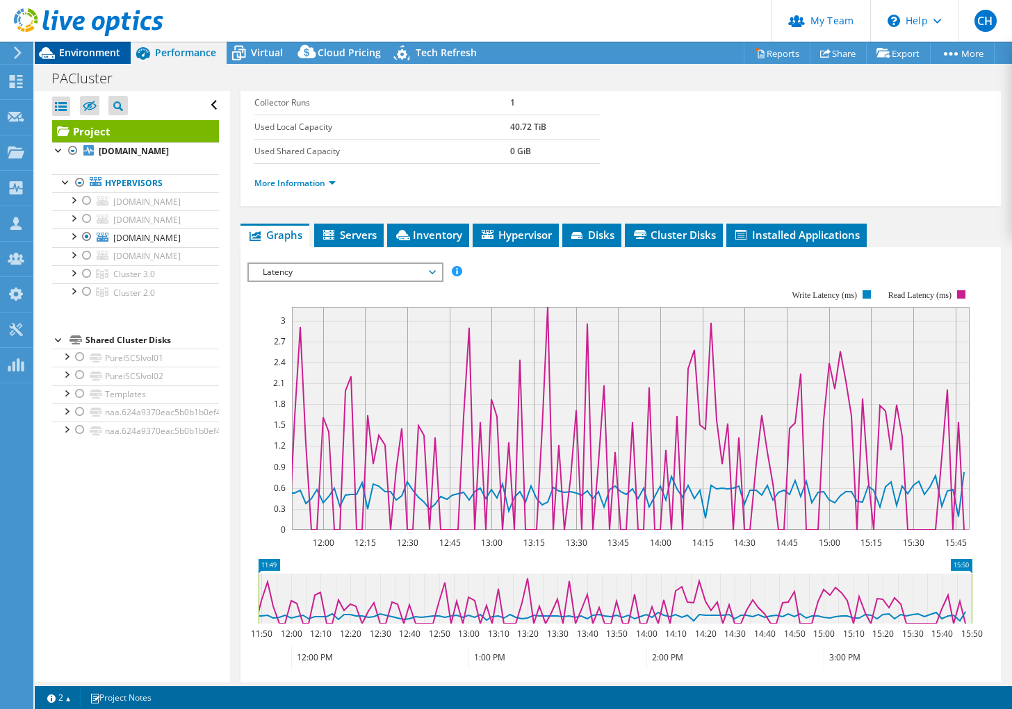
click at [103, 55] on span "Environment" at bounding box center [89, 52] width 61 height 13
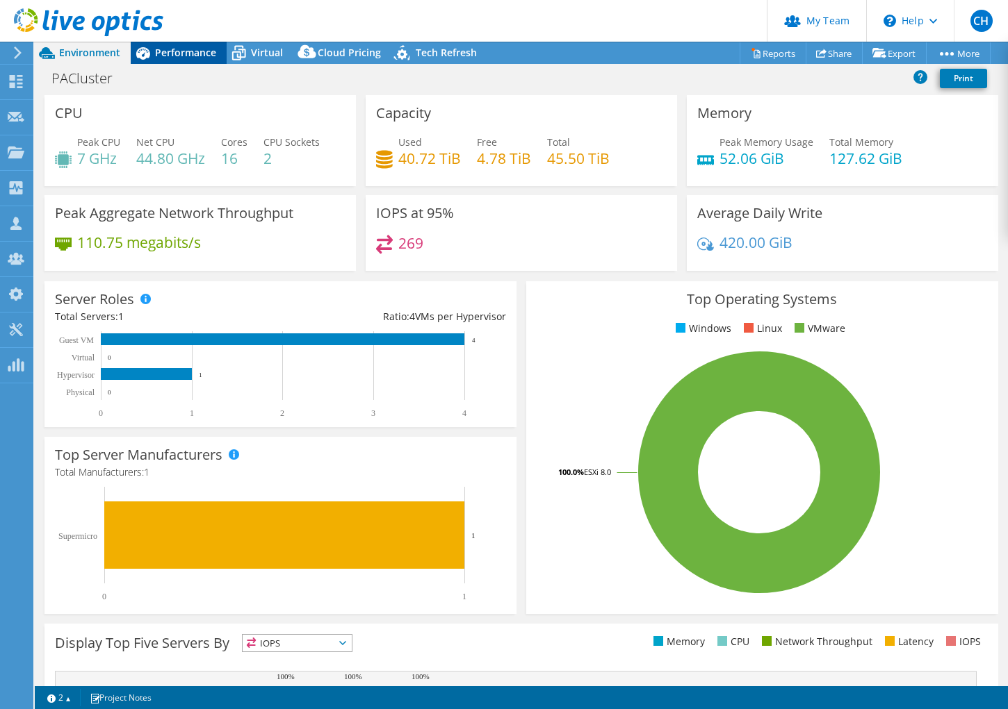
click at [189, 49] on span "Performance" at bounding box center [185, 52] width 61 height 13
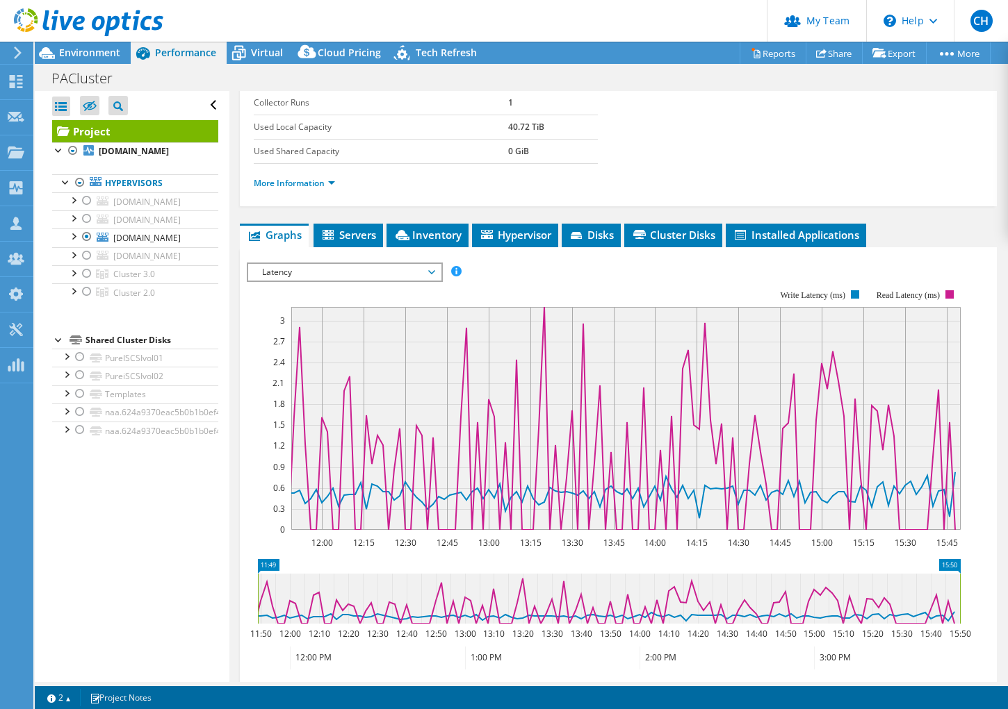
click at [348, 270] on span "Latency" at bounding box center [344, 272] width 179 height 17
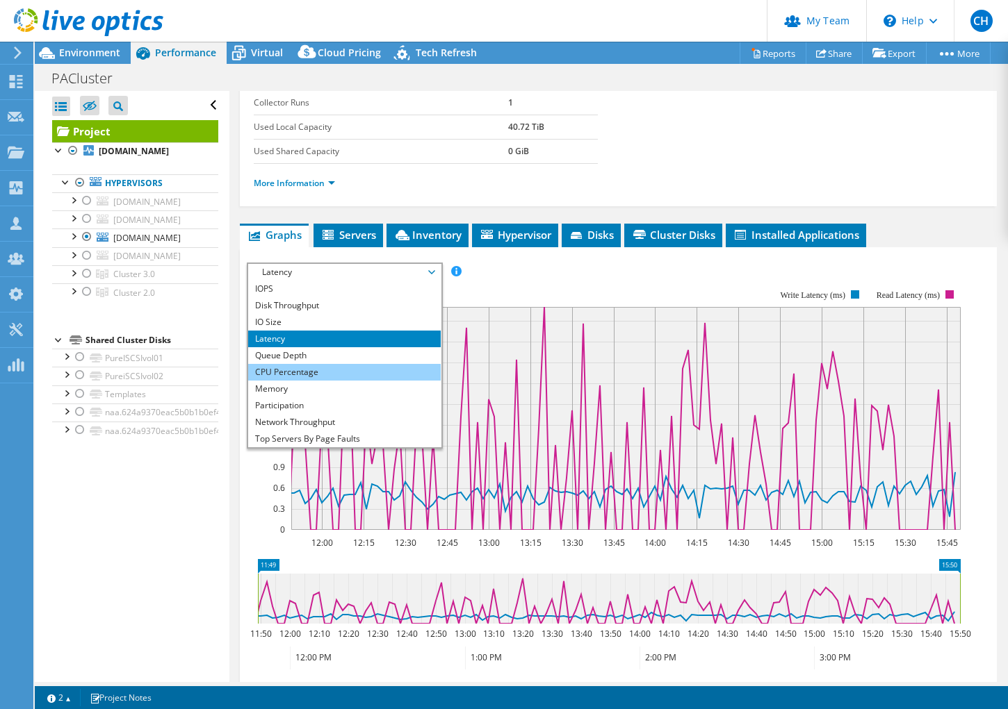
click at [326, 371] on li "CPU Percentage" at bounding box center [344, 372] width 192 height 17
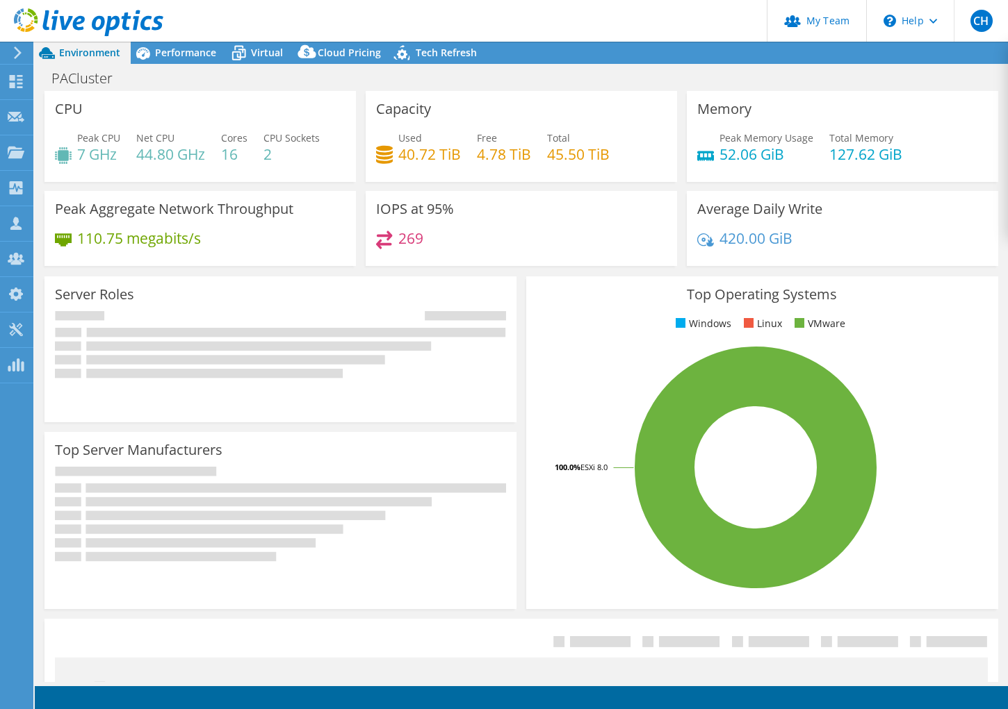
select select "USD"
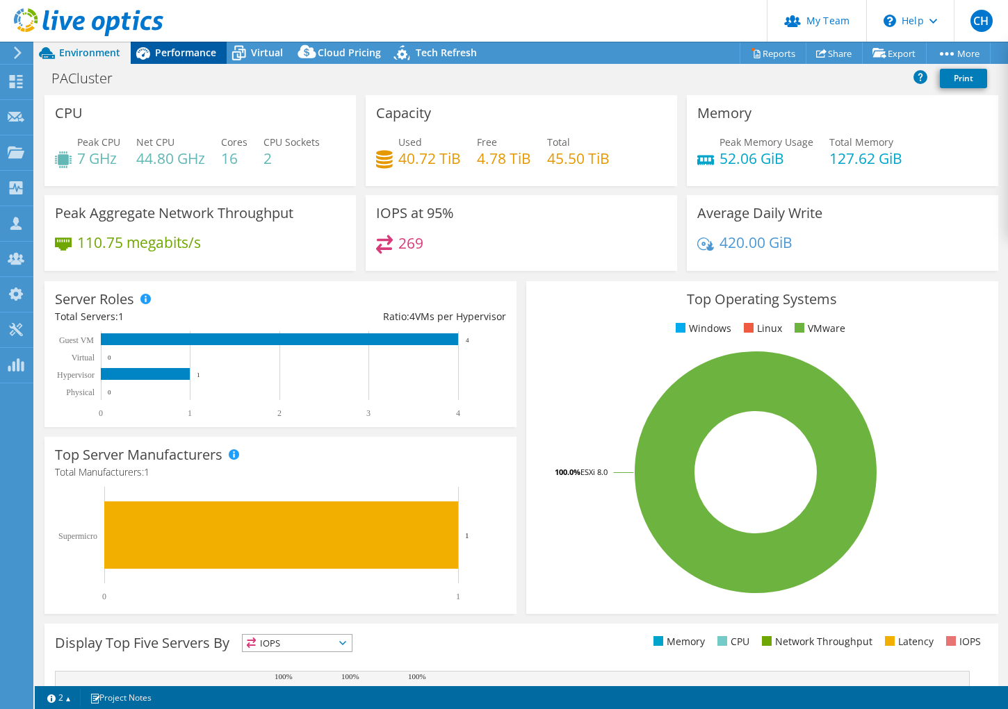
click at [180, 47] on span "Performance" at bounding box center [185, 52] width 61 height 13
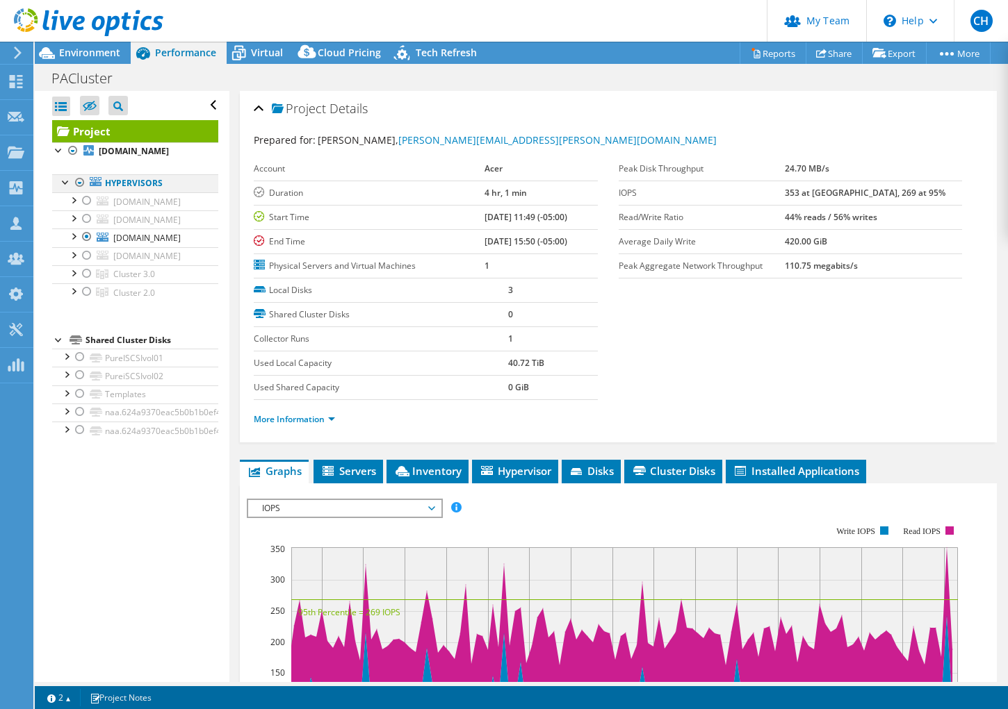
click at [80, 181] on div at bounding box center [80, 182] width 14 height 17
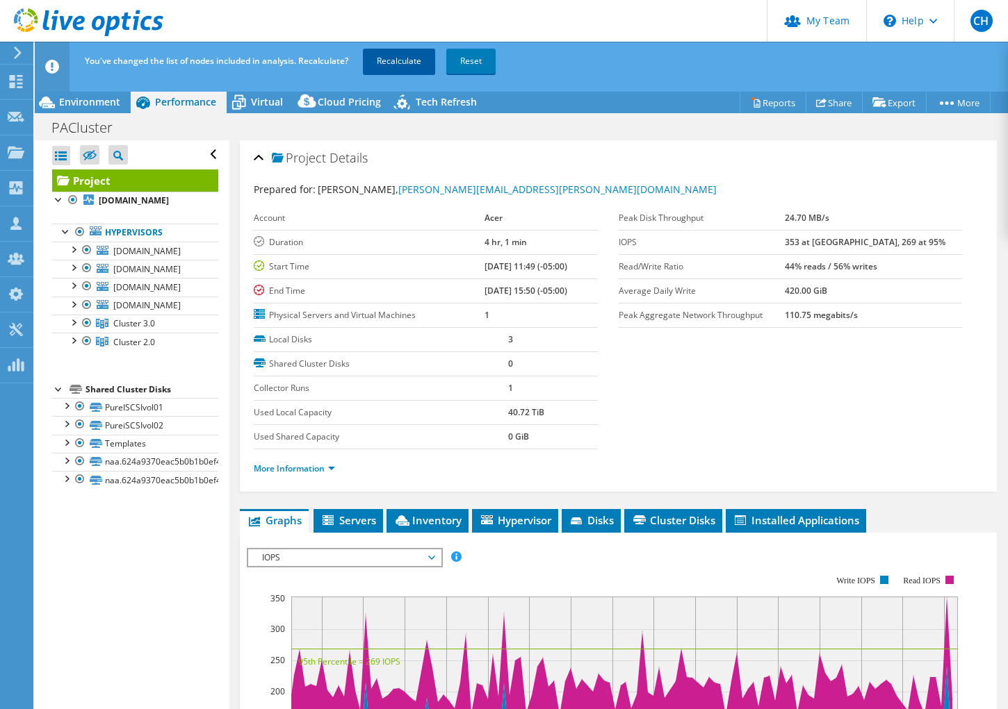
click at [405, 56] on link "Recalculate" at bounding box center [399, 61] width 72 height 25
